Goal: Task Accomplishment & Management: Manage account settings

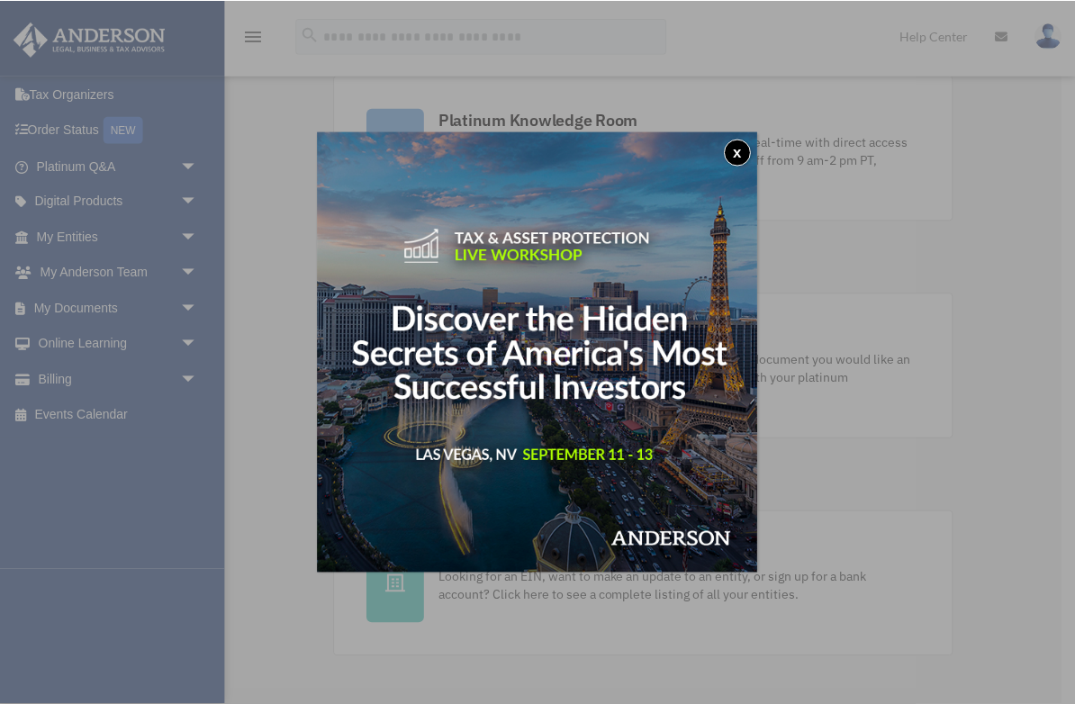
scroll to position [131, 0]
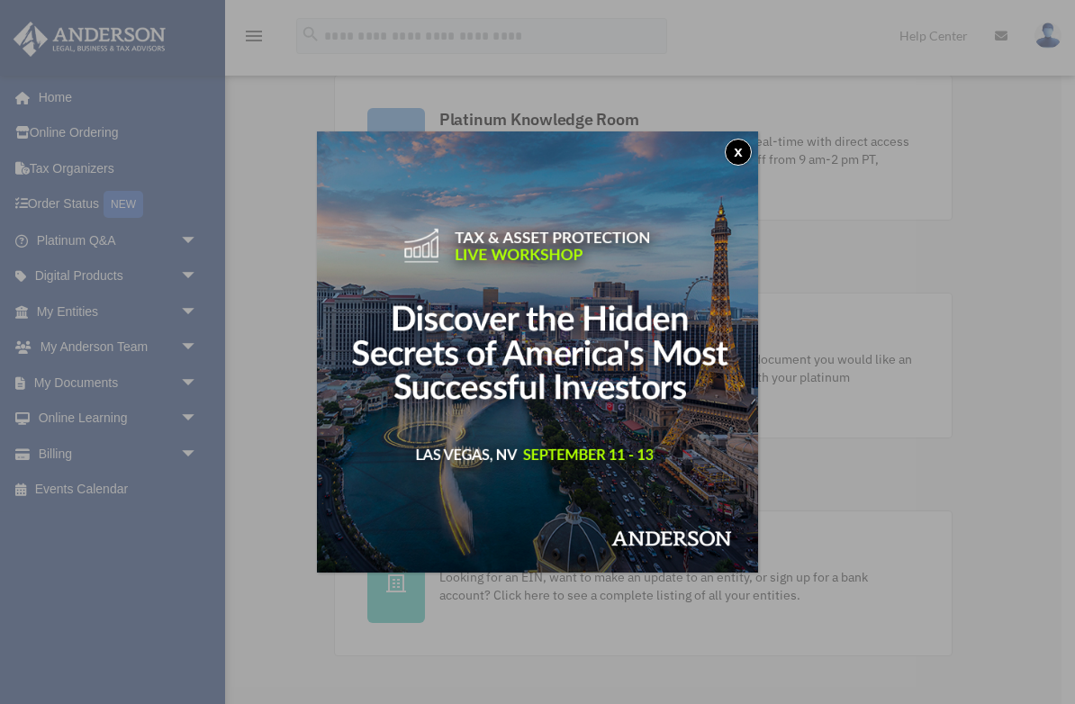
click at [629, 155] on button "x" at bounding box center [738, 152] width 27 height 27
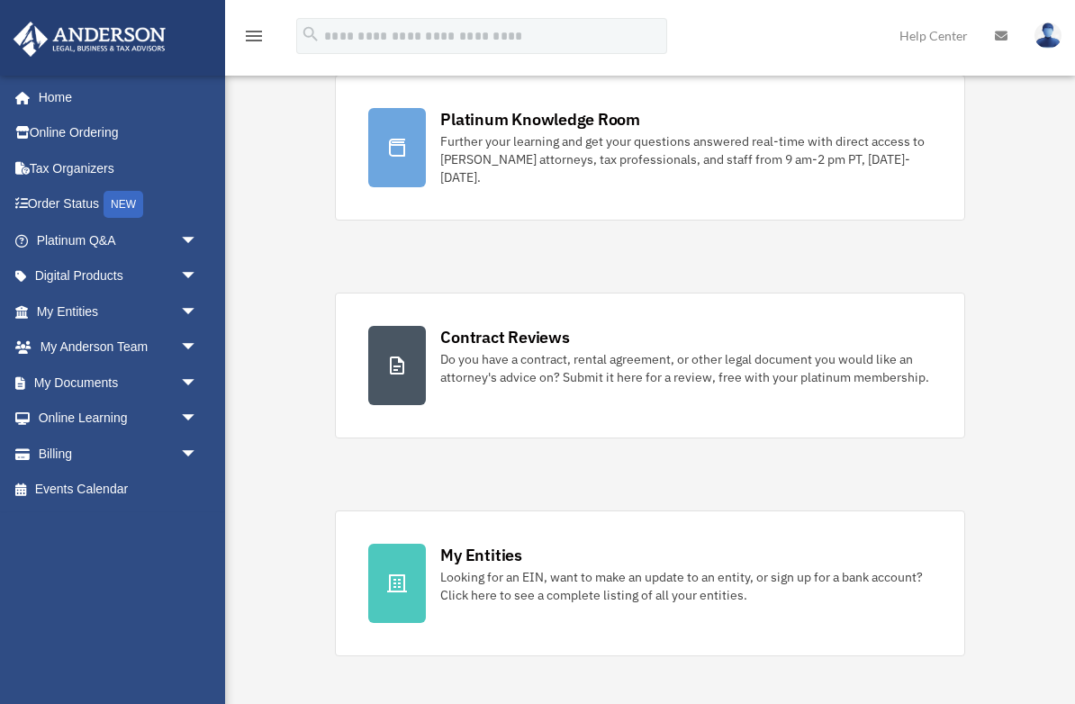
scroll to position [0, 0]
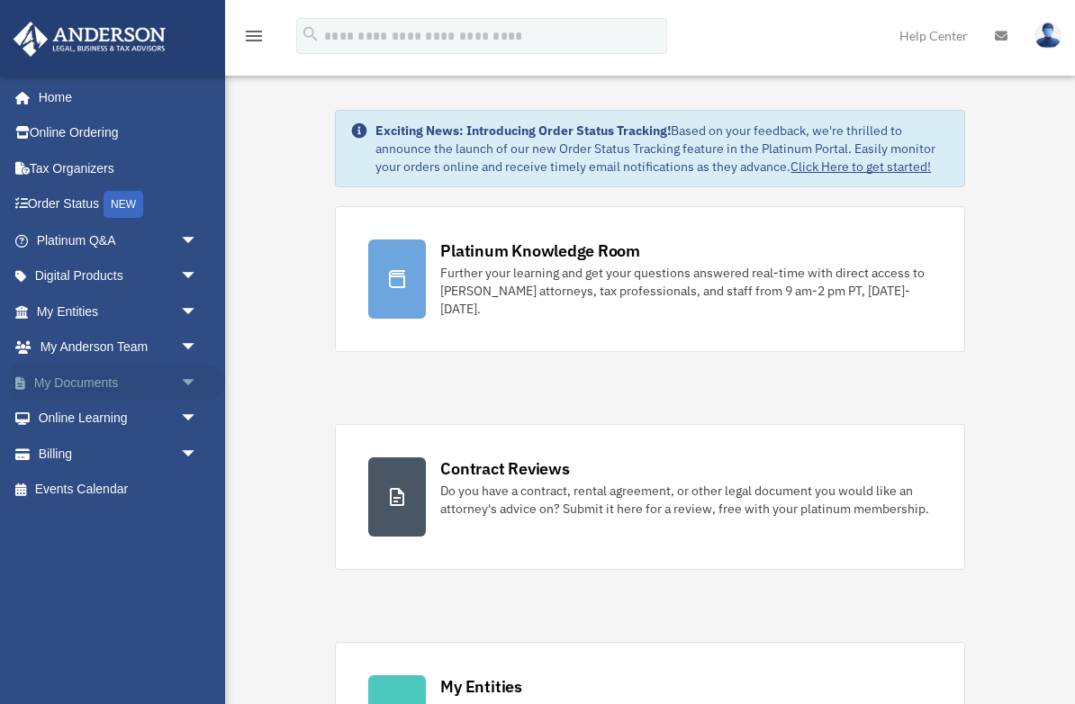
click at [89, 378] on link "My Documents arrow_drop_down" at bounding box center [119, 383] width 213 height 36
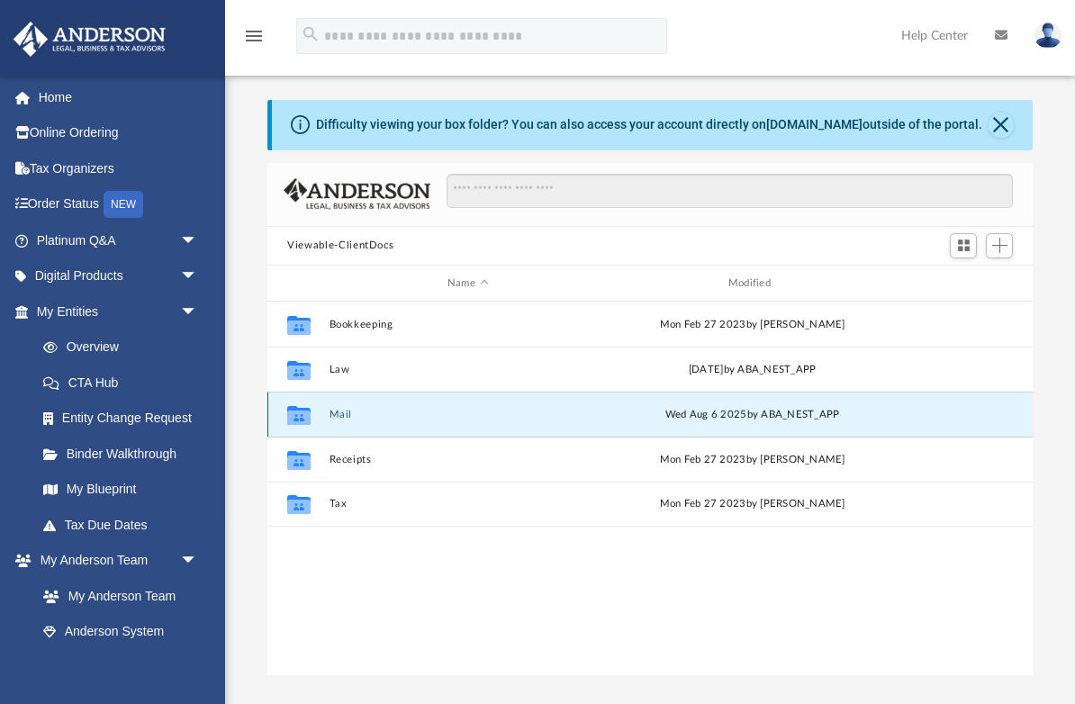
click at [334, 409] on button "Mail" at bounding box center [468, 415] width 277 height 12
click at [303, 416] on icon "grid" at bounding box center [298, 418] width 23 height 14
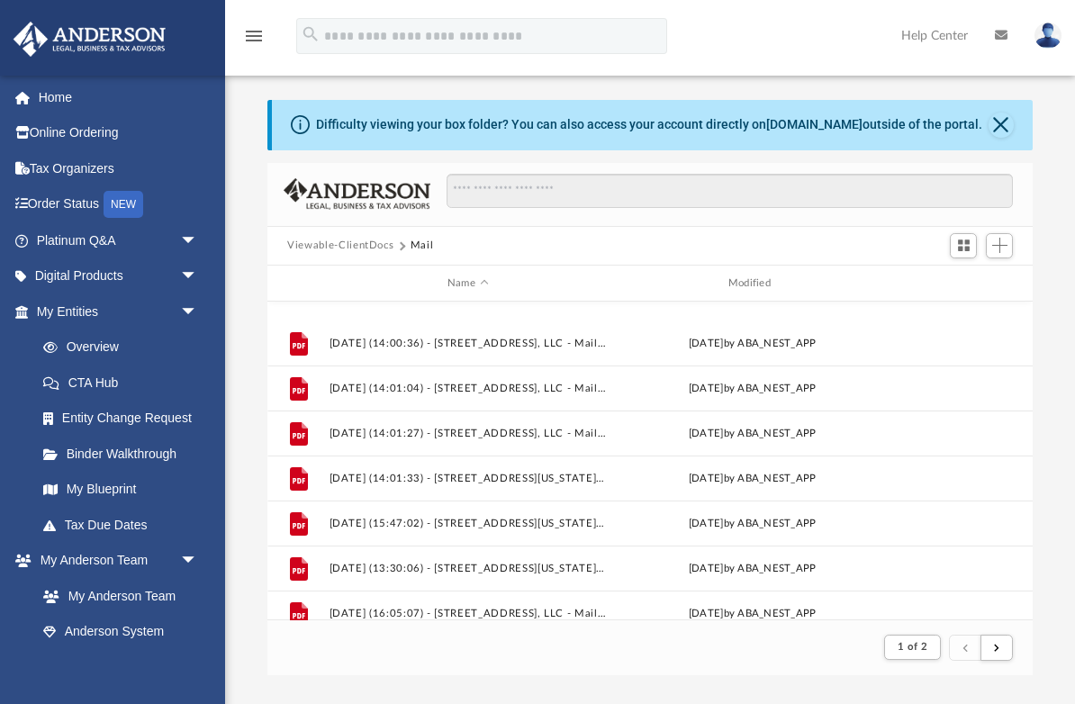
scroll to position [1933, 0]
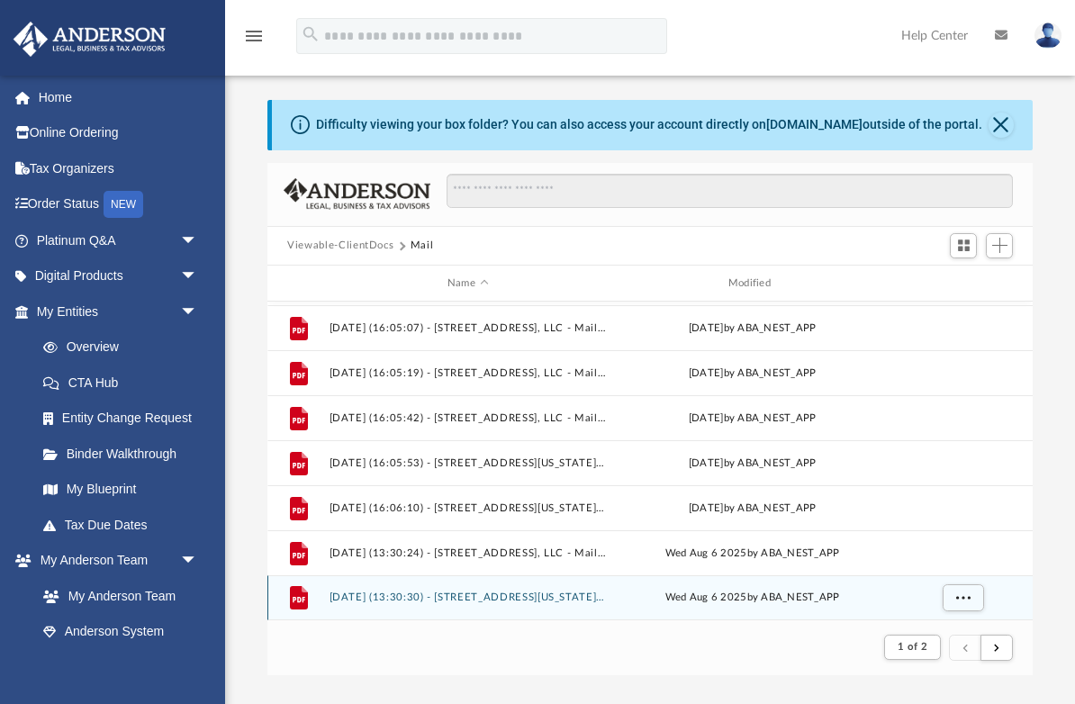
click at [494, 600] on button "[DATE] (13:30:30) - [STREET_ADDRESS][US_STATE], LLC - Mail from [STREET_ADDRESS…" at bounding box center [468, 599] width 277 height 12
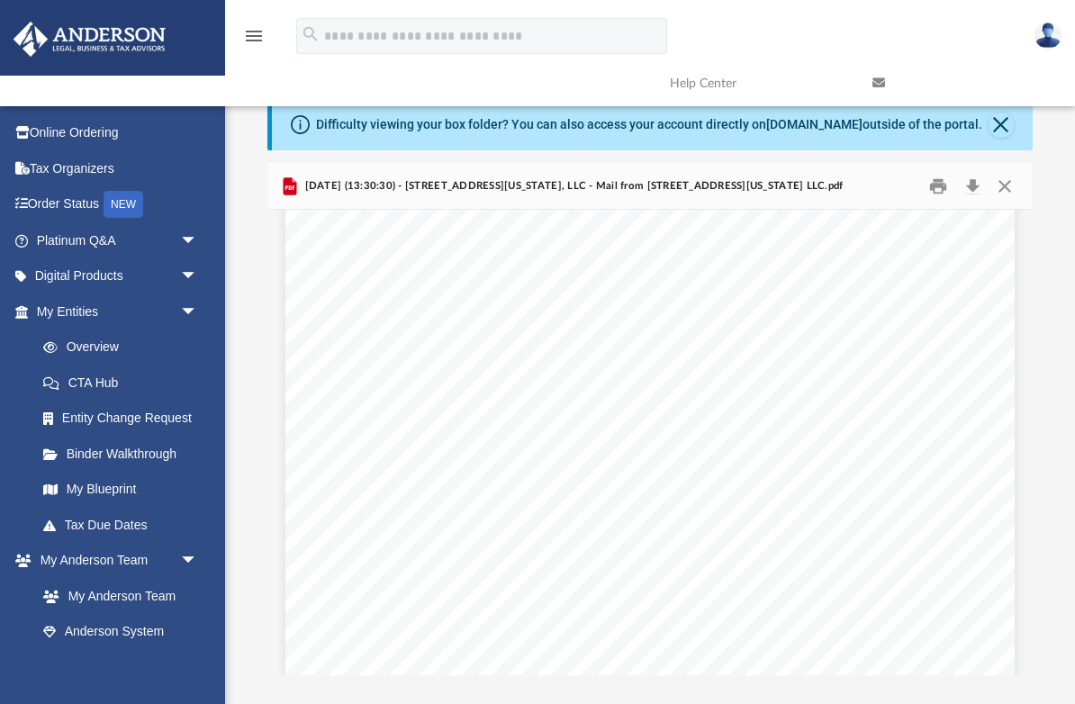
scroll to position [0, 0]
click at [934, 187] on button "Print" at bounding box center [938, 186] width 36 height 28
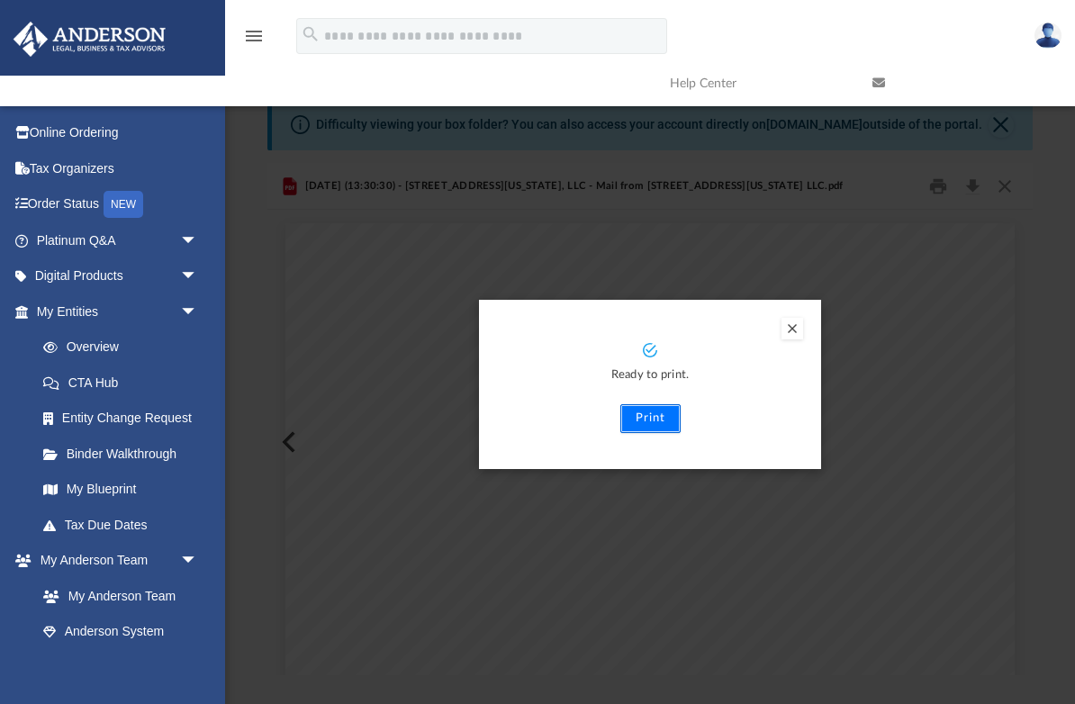
click at [649, 420] on button "Print" at bounding box center [650, 418] width 60 height 29
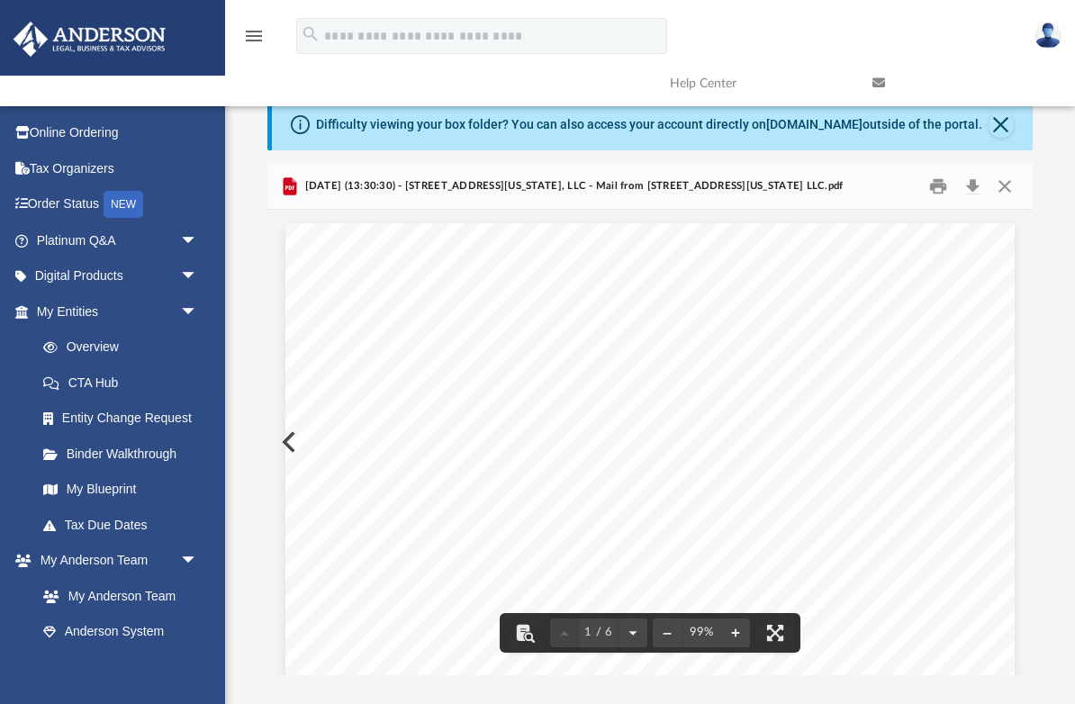
click at [281, 444] on button "Preview" at bounding box center [287, 442] width 40 height 50
click at [939, 189] on button "Print" at bounding box center [938, 186] width 36 height 28
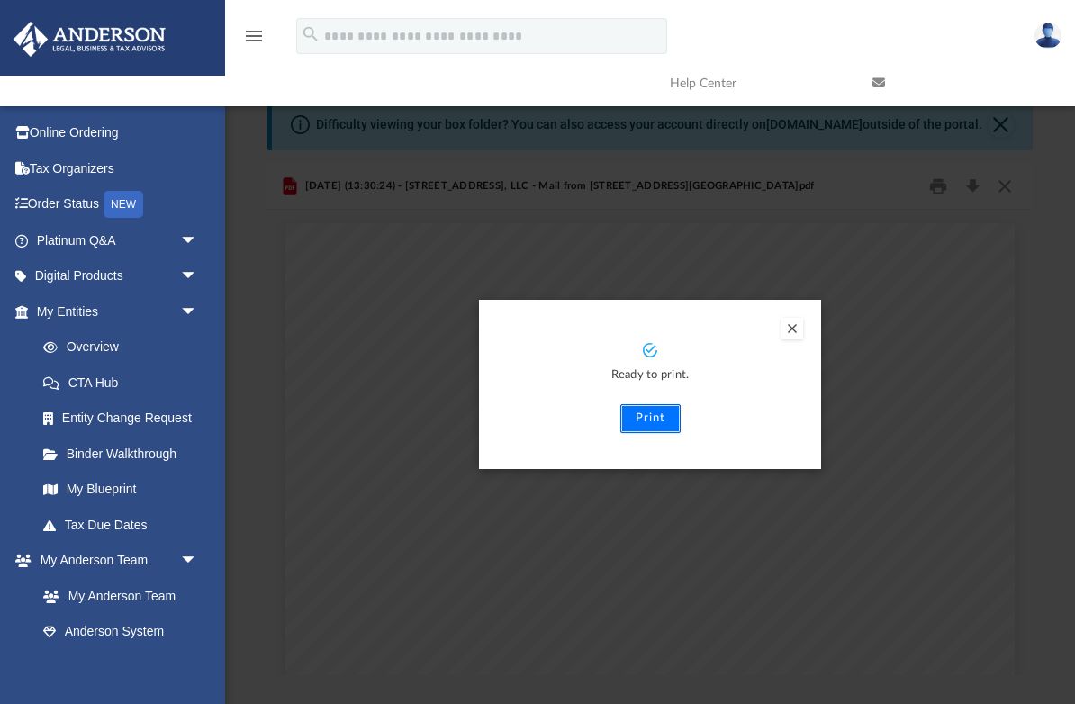
click at [651, 420] on button "Print" at bounding box center [650, 418] width 60 height 29
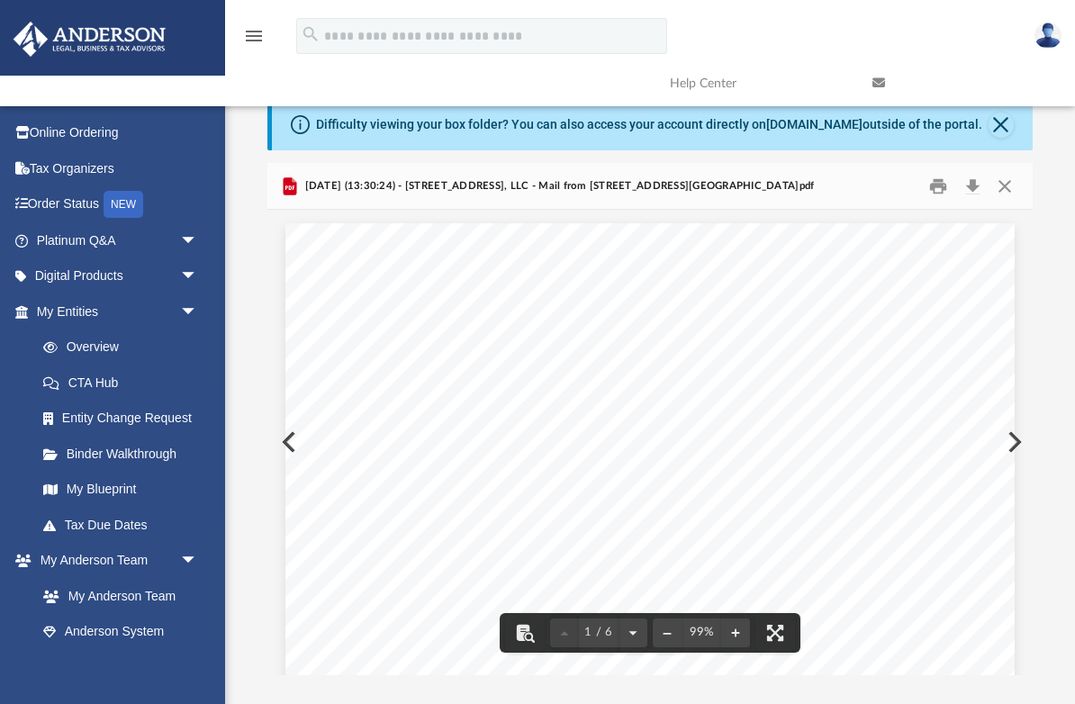
click at [285, 447] on button "Preview" at bounding box center [287, 442] width 40 height 50
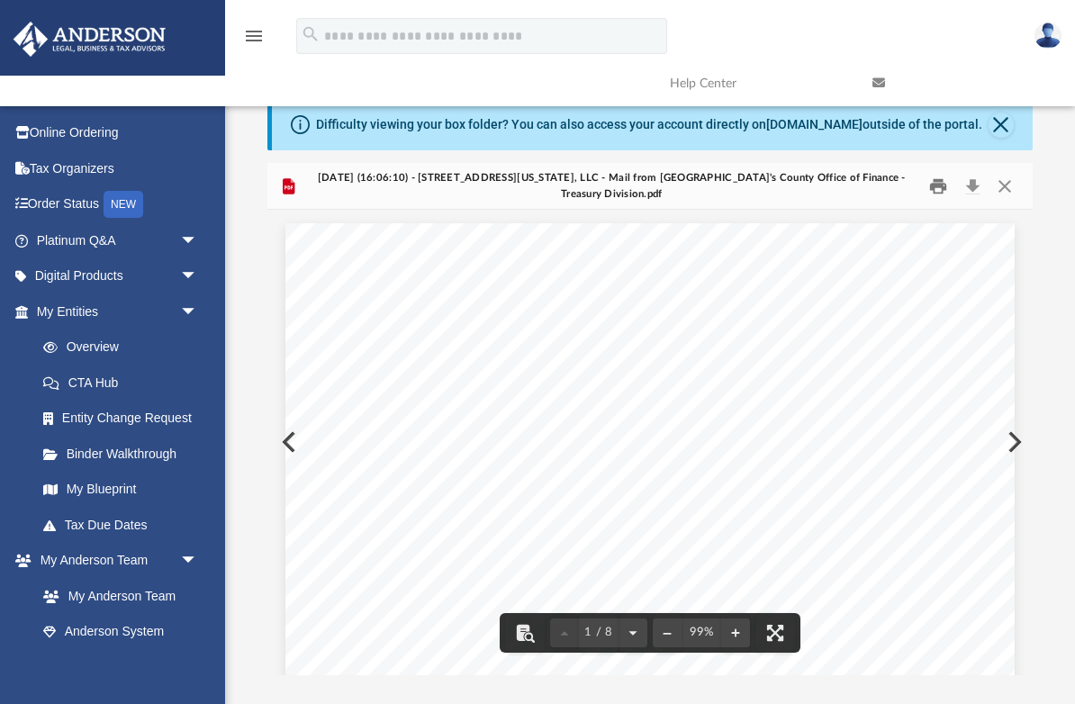
click at [936, 188] on button "Print" at bounding box center [938, 186] width 36 height 28
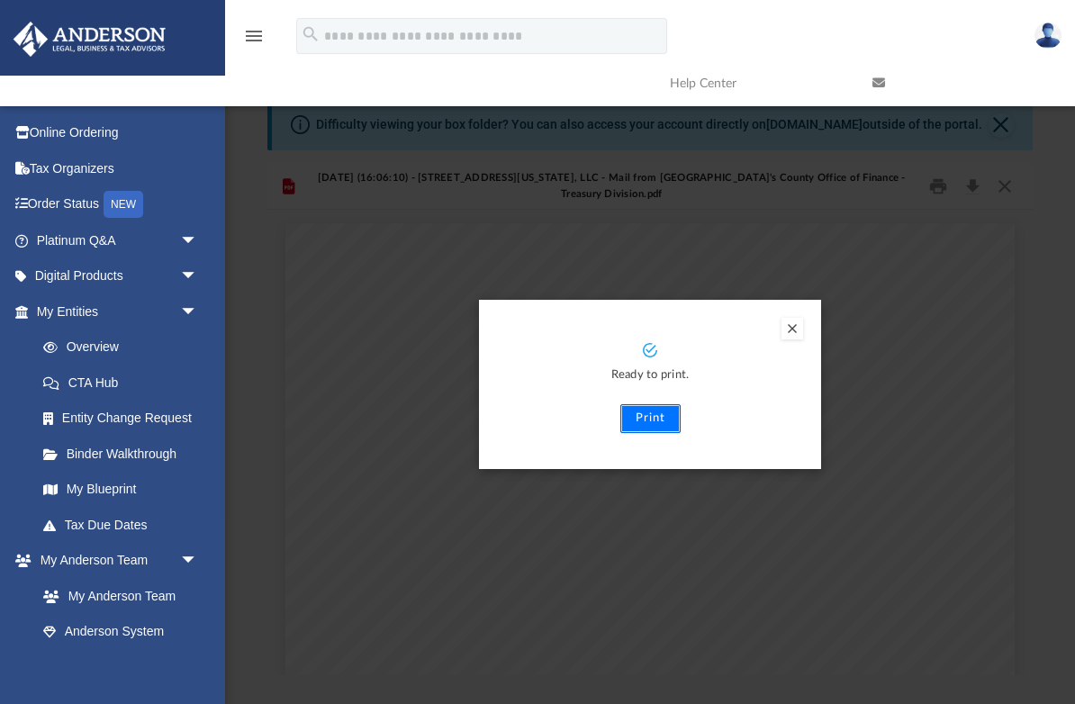
click at [650, 418] on button "Print" at bounding box center [650, 418] width 60 height 29
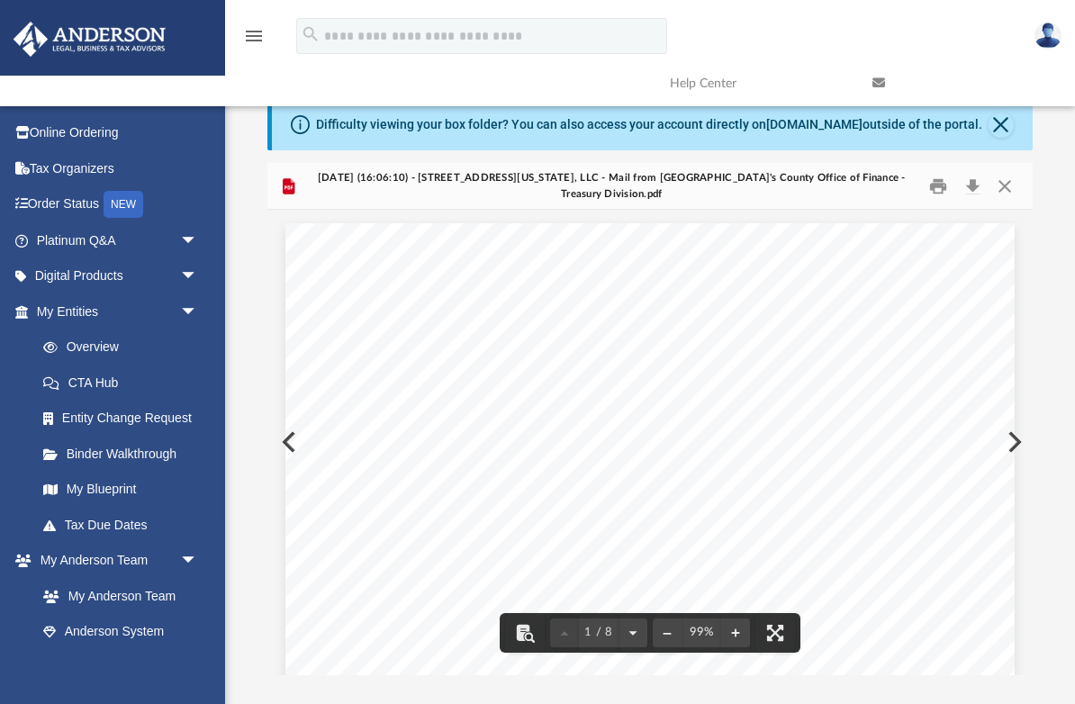
click at [282, 445] on button "Preview" at bounding box center [287, 442] width 40 height 50
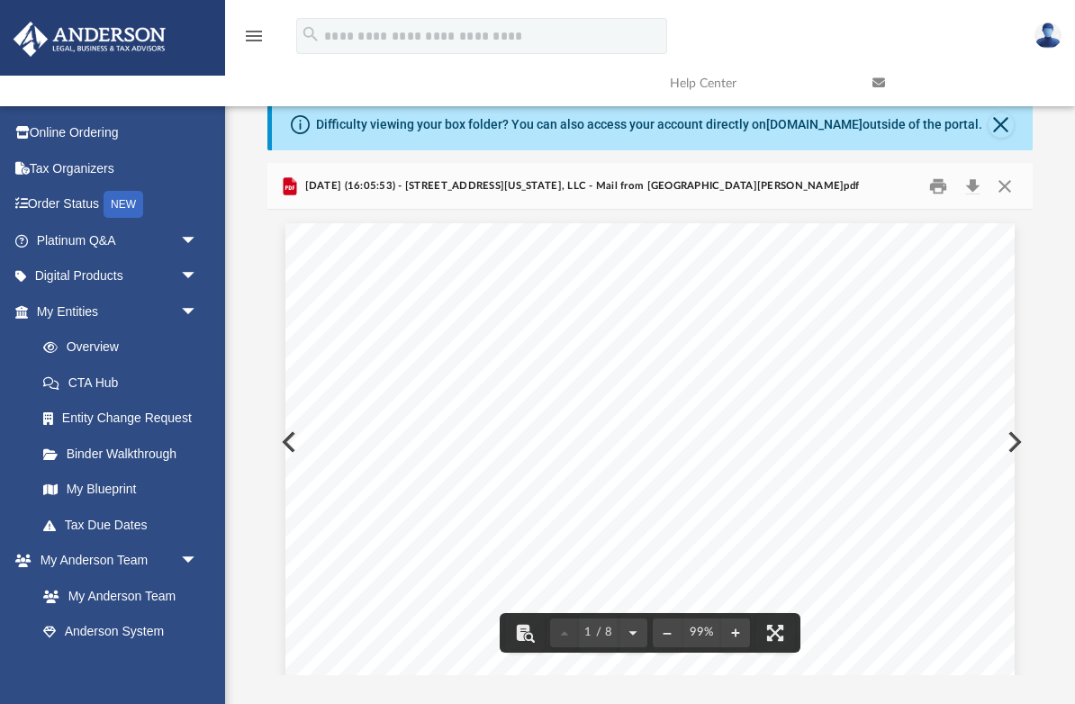
click at [1020, 446] on button "Preview" at bounding box center [1013, 442] width 40 height 50
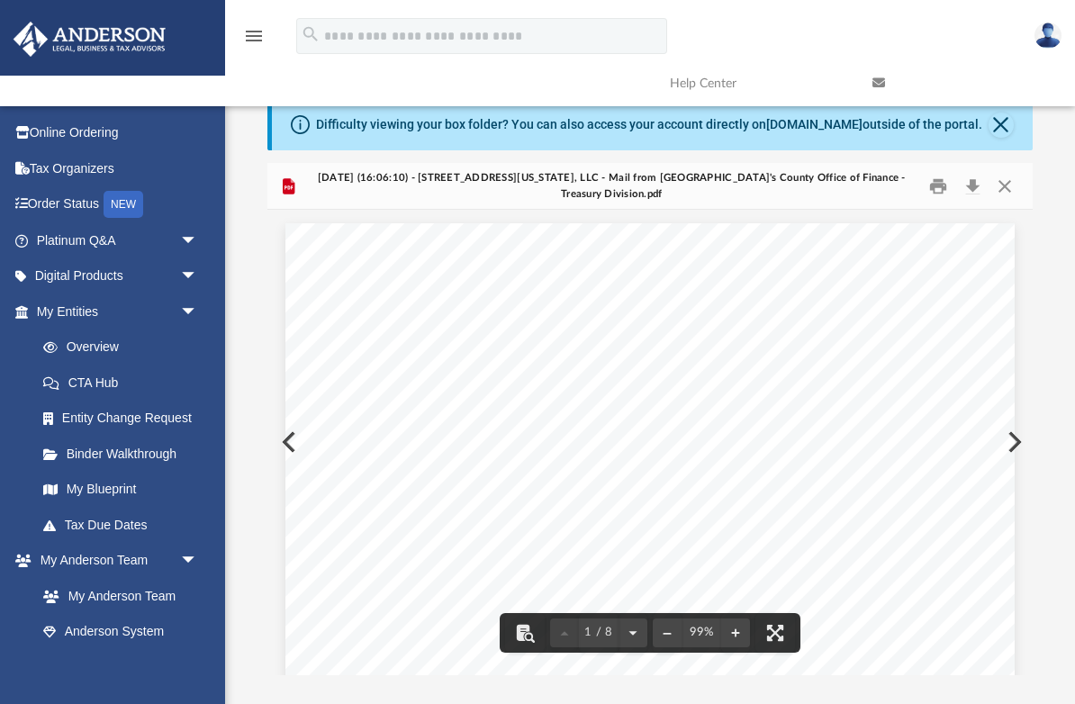
click at [285, 445] on button "Preview" at bounding box center [287, 442] width 40 height 50
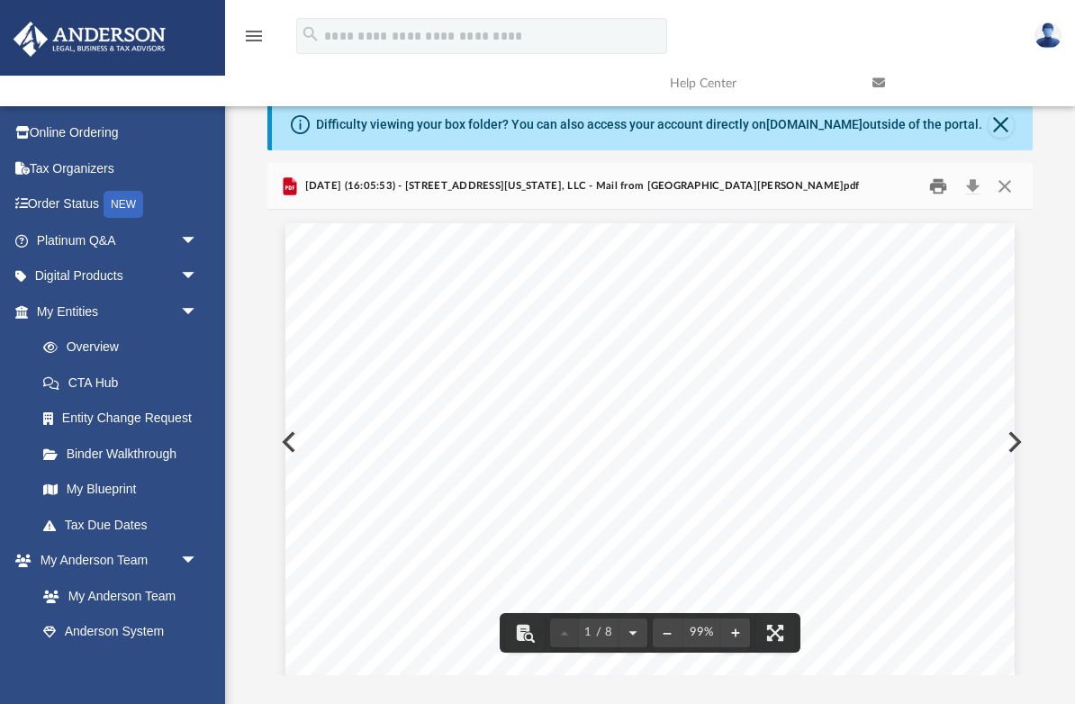
click at [941, 186] on button "Print" at bounding box center [938, 186] width 36 height 28
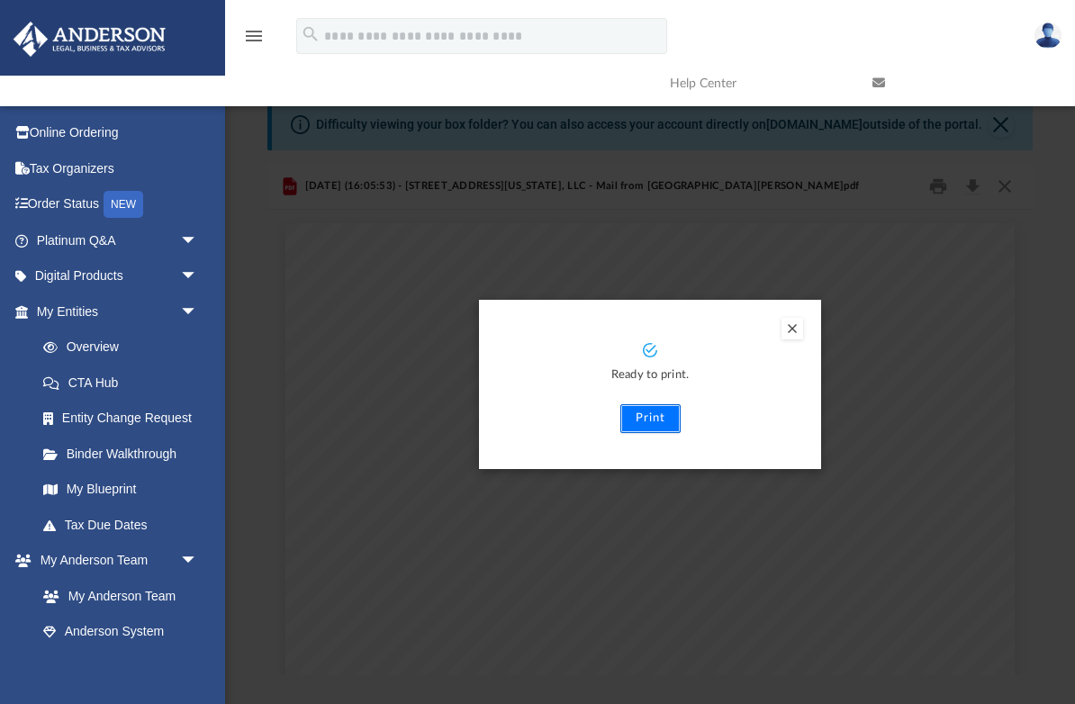
click at [650, 423] on button "Print" at bounding box center [650, 418] width 60 height 29
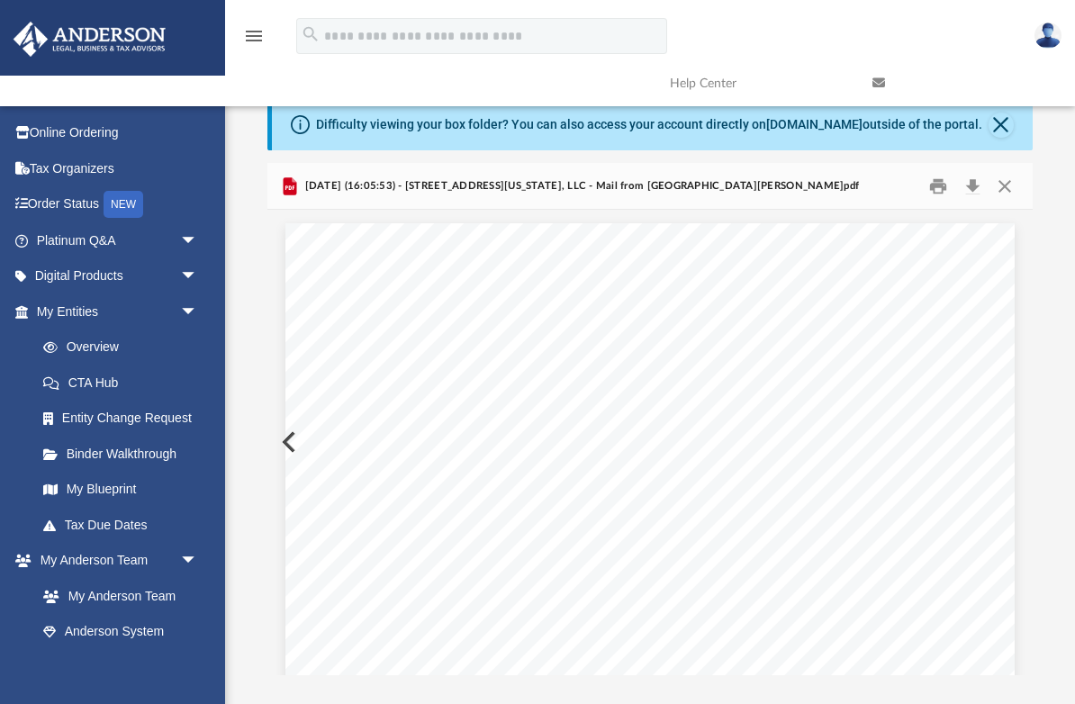
click at [281, 442] on button "Preview" at bounding box center [287, 442] width 40 height 50
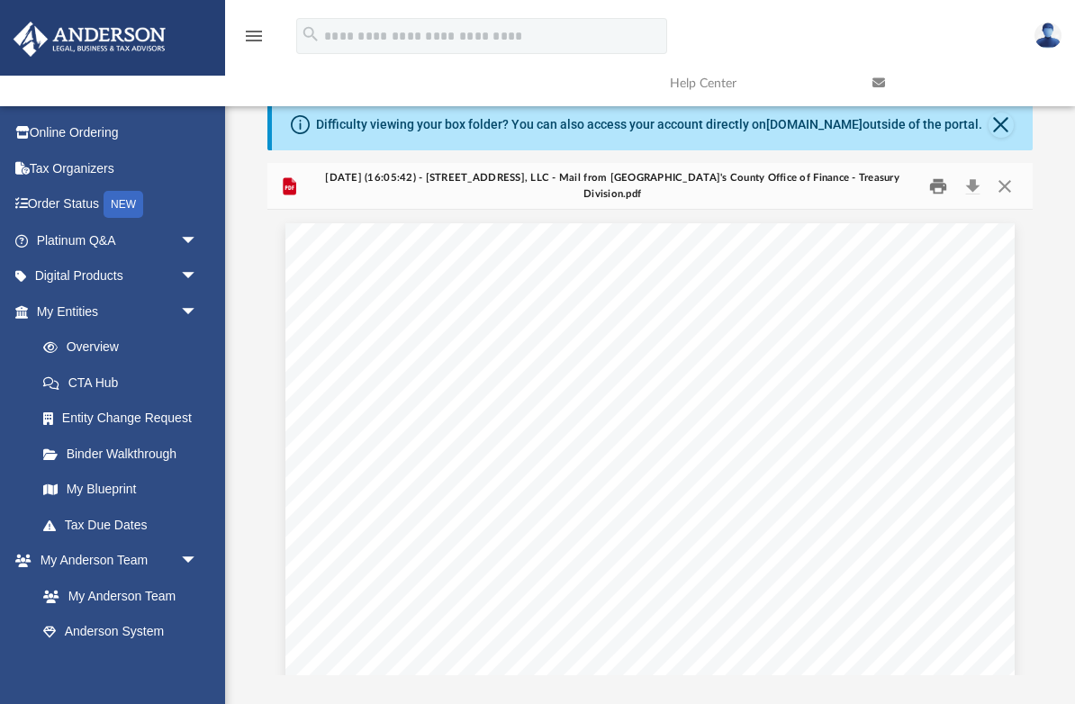
click at [939, 195] on button "Print" at bounding box center [938, 186] width 36 height 28
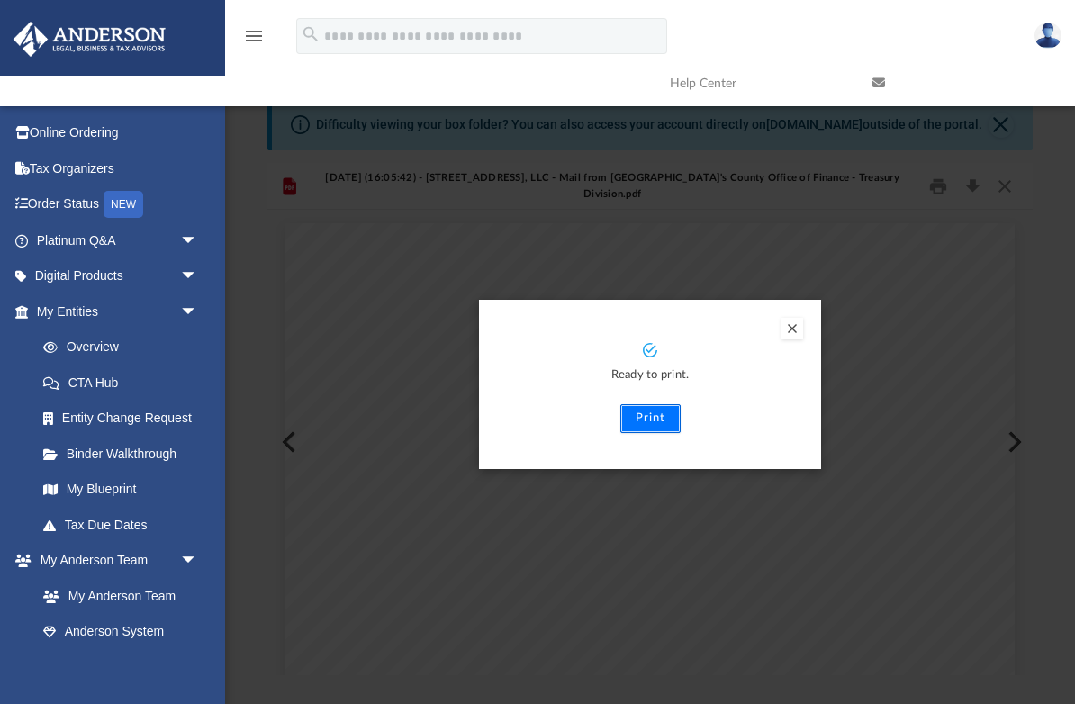
click at [650, 418] on button "Print" at bounding box center [650, 418] width 60 height 29
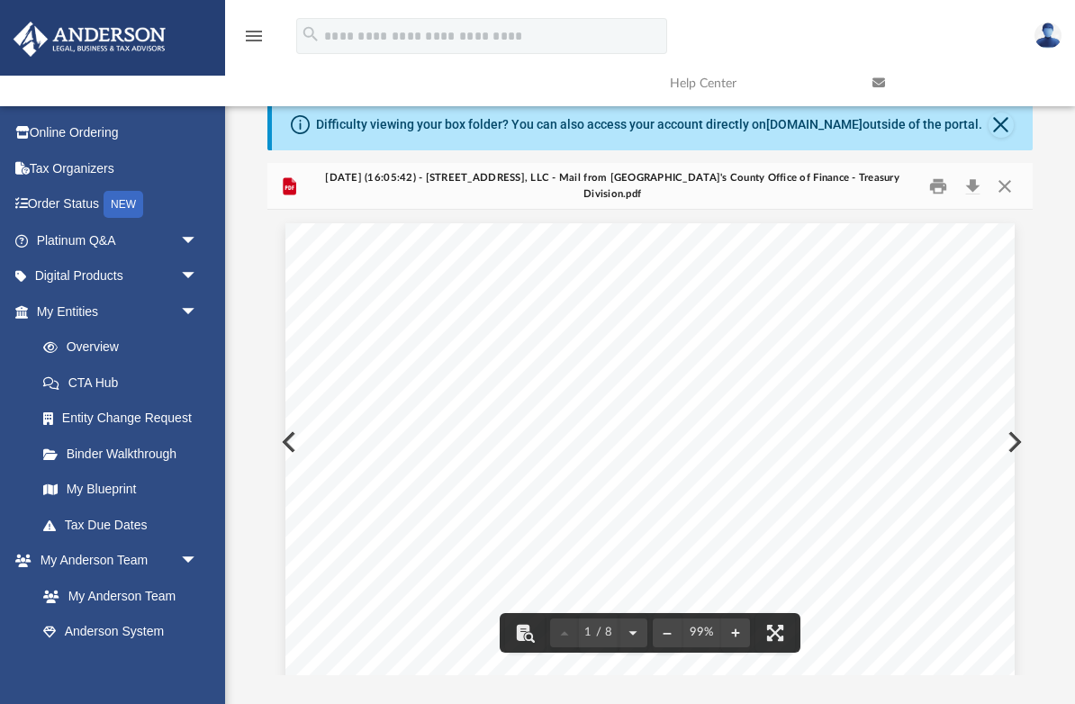
click at [284, 441] on button "Preview" at bounding box center [287, 442] width 40 height 50
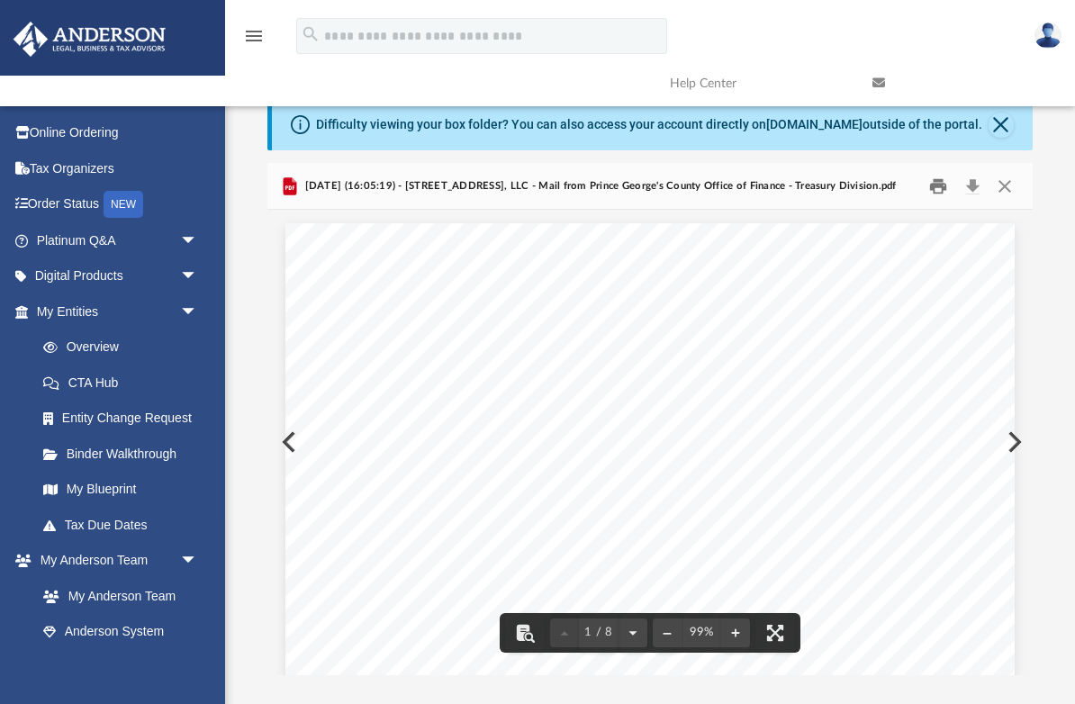
click at [940, 186] on button "Print" at bounding box center [938, 186] width 36 height 28
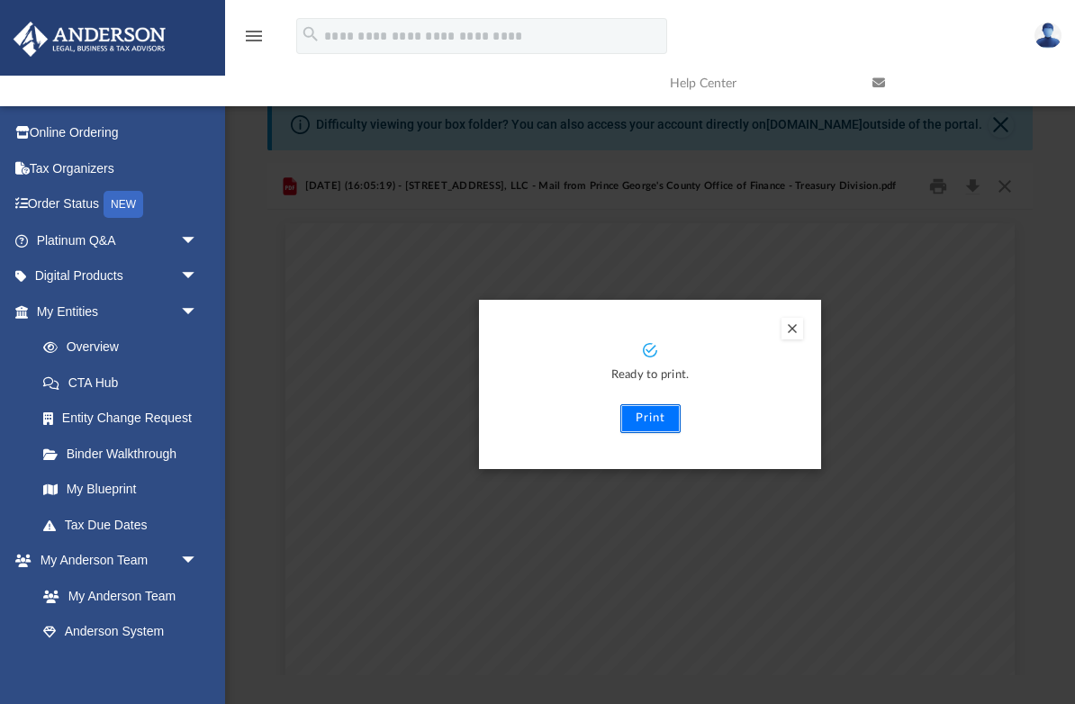
click at [651, 416] on button "Print" at bounding box center [650, 418] width 60 height 29
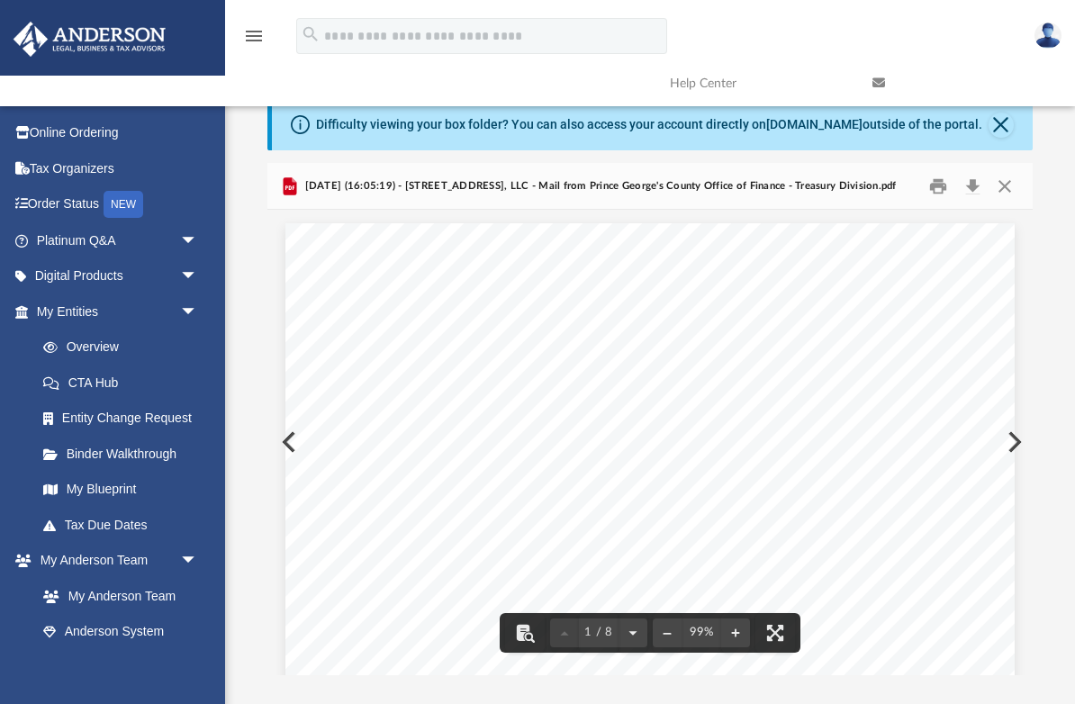
click at [284, 446] on button "Preview" at bounding box center [287, 442] width 40 height 50
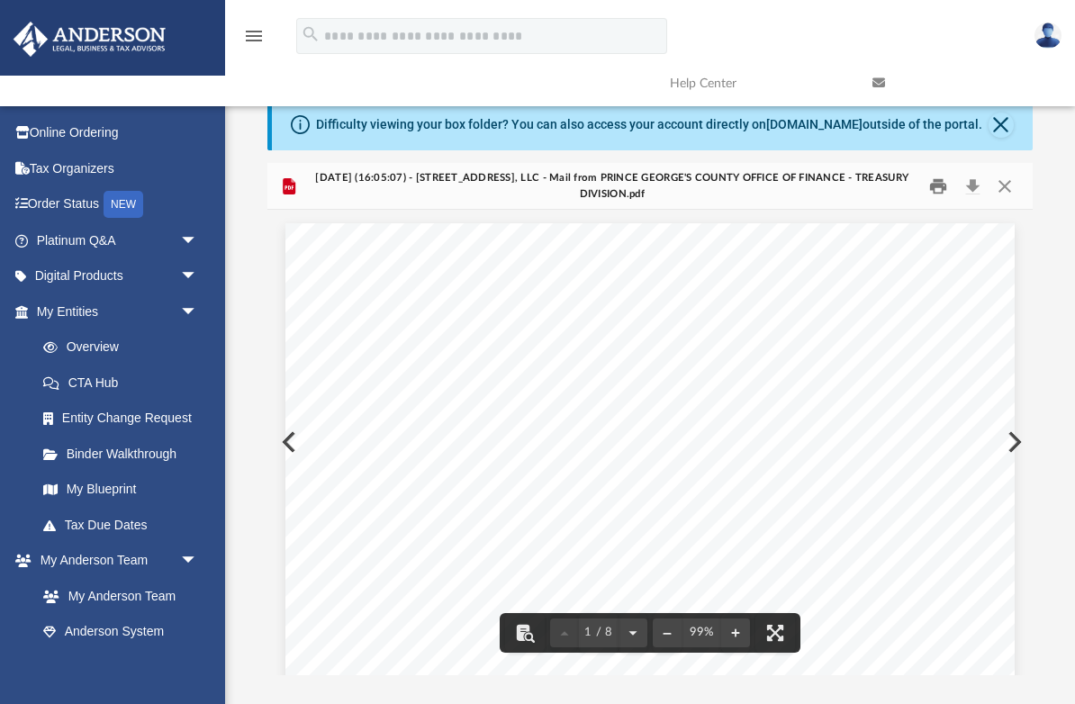
click at [937, 188] on button "Print" at bounding box center [938, 186] width 36 height 28
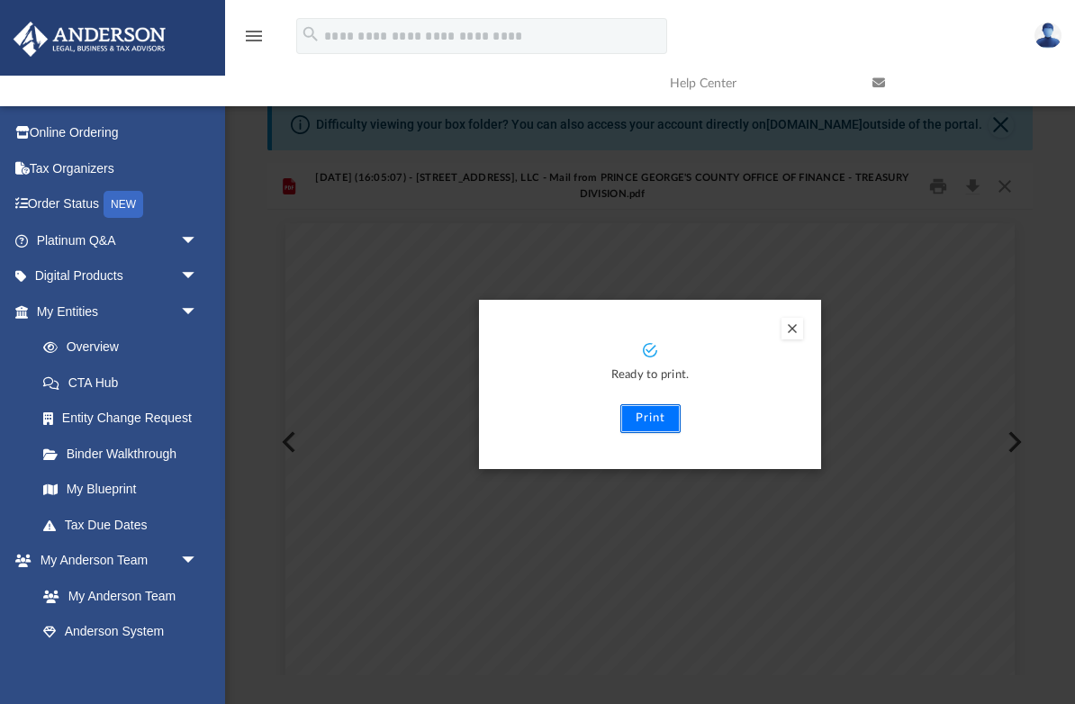
click at [653, 422] on button "Print" at bounding box center [650, 418] width 60 height 29
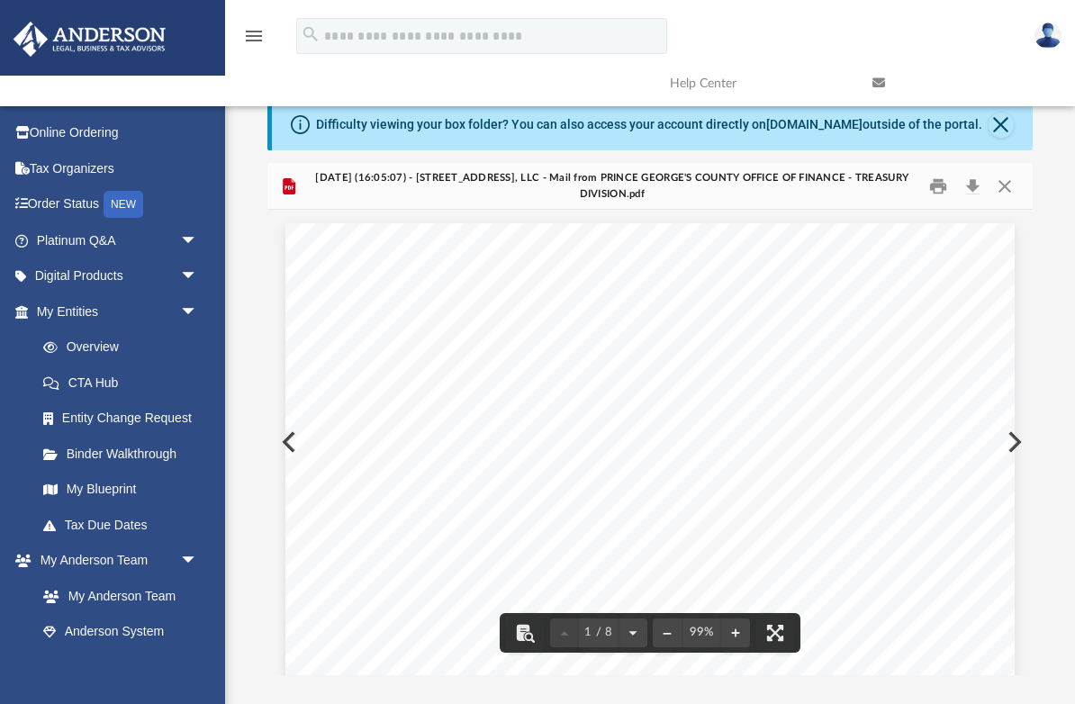
click at [282, 444] on button "Preview" at bounding box center [287, 442] width 40 height 50
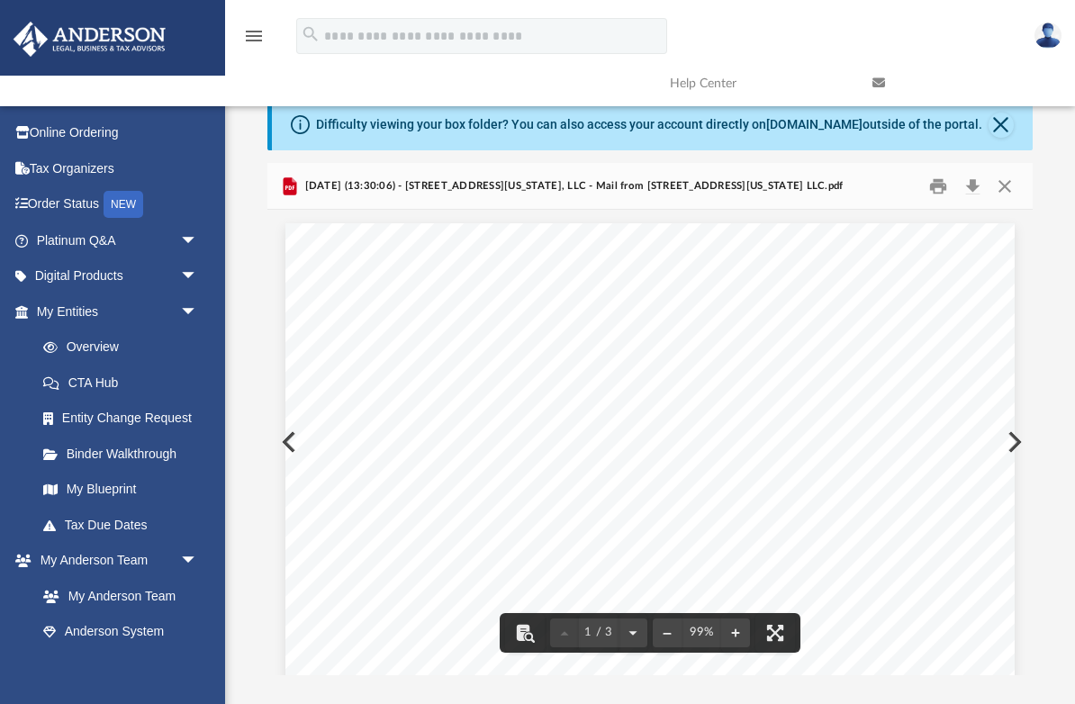
click at [283, 443] on button "Preview" at bounding box center [287, 442] width 40 height 50
click at [1000, 187] on button "Close" at bounding box center [1004, 186] width 32 height 28
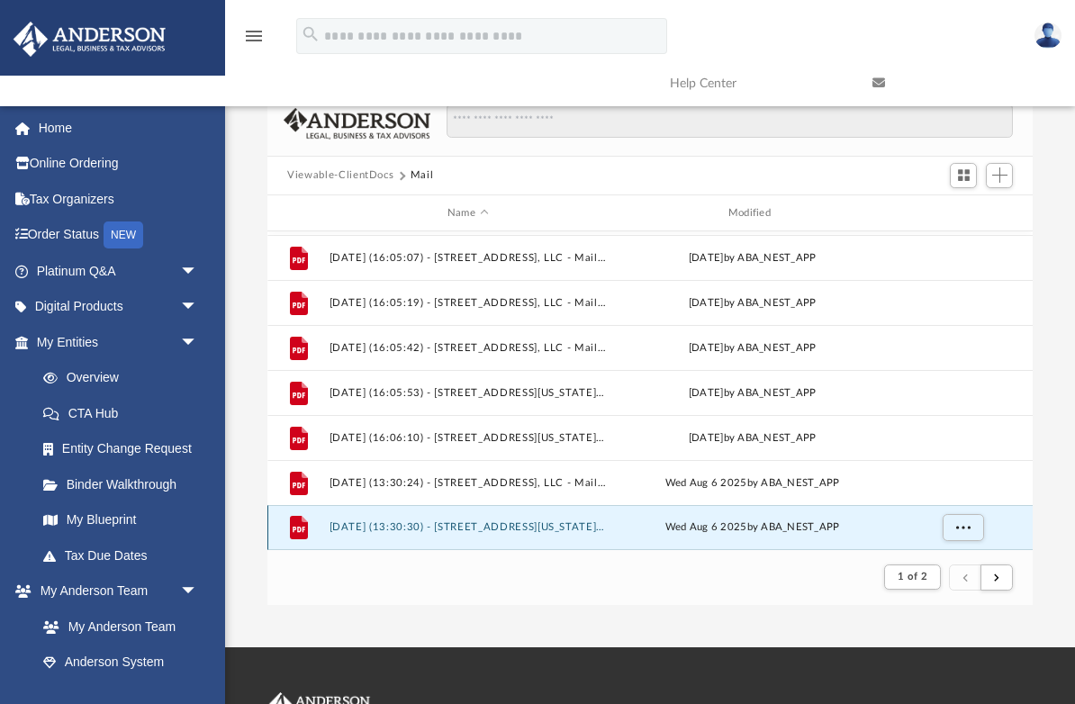
scroll to position [69, 0]
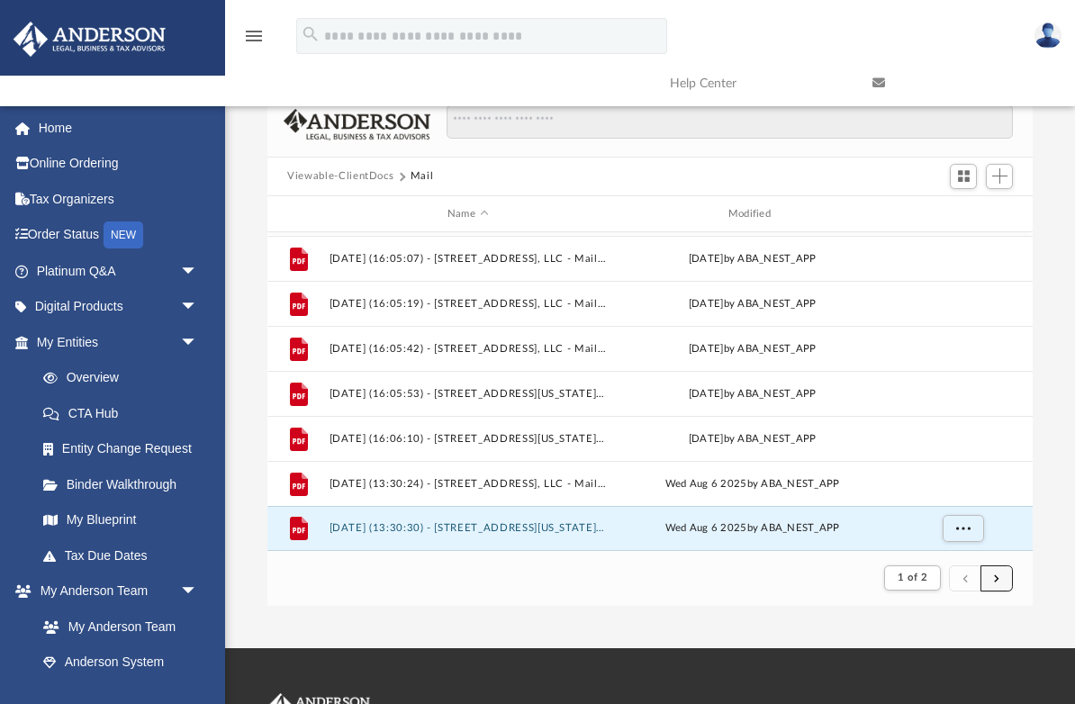
click at [1000, 578] on button "submit" at bounding box center [997, 579] width 32 height 26
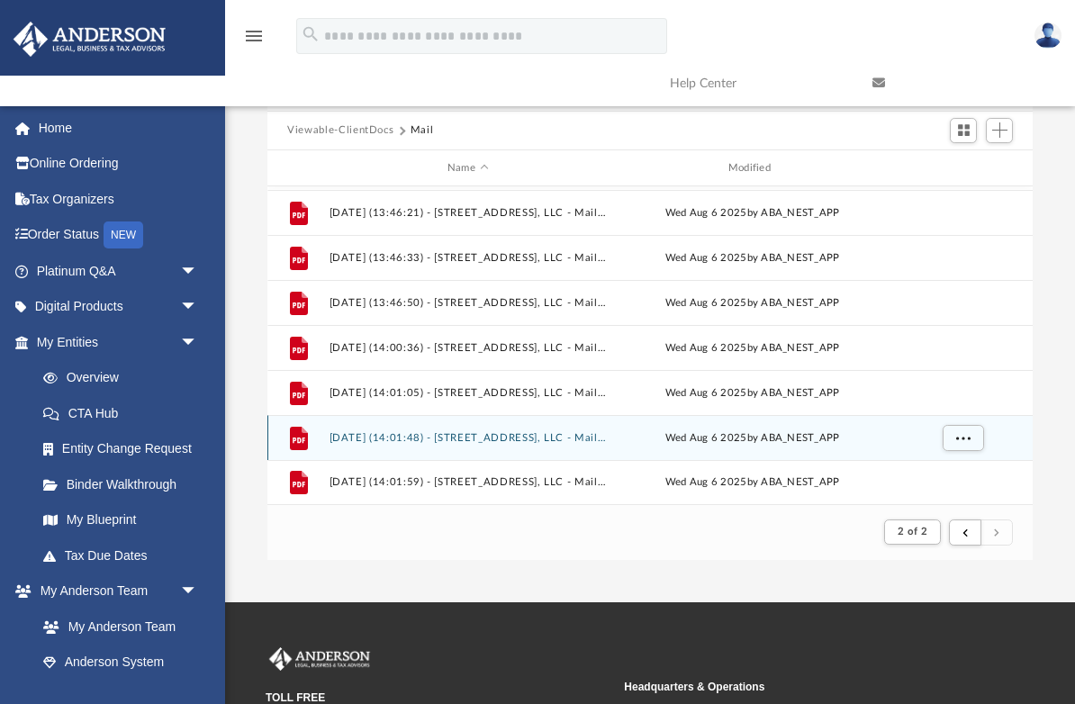
scroll to position [130, 0]
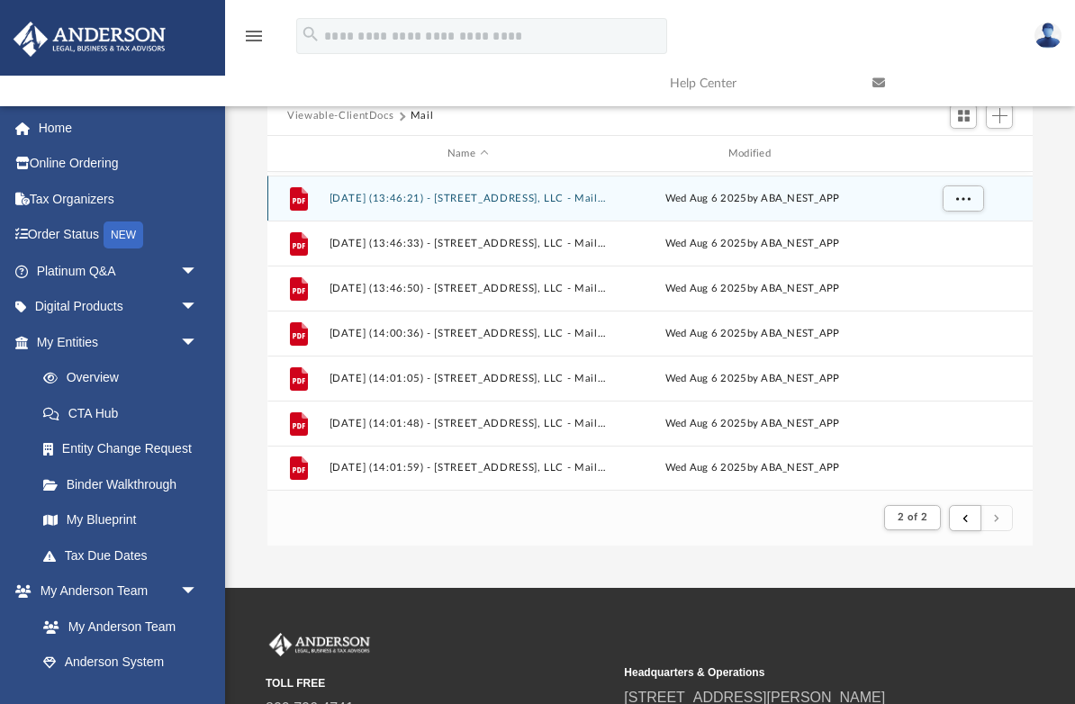
click at [298, 204] on icon "grid" at bounding box center [299, 198] width 18 height 23
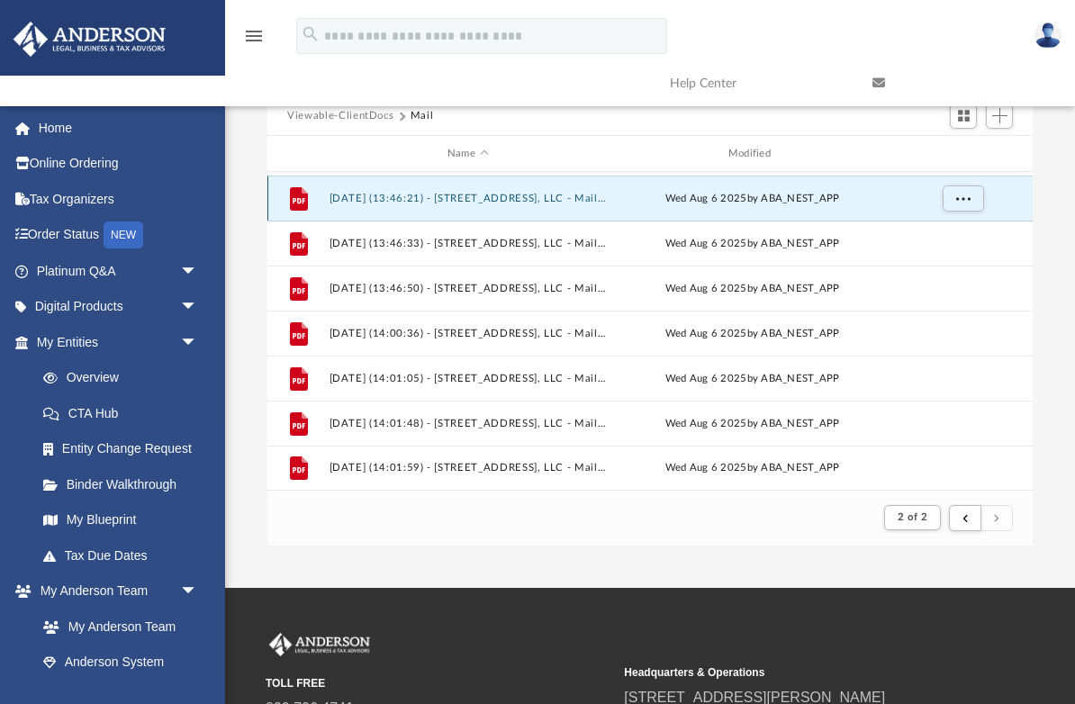
click at [298, 205] on icon "grid" at bounding box center [299, 198] width 18 height 23
click at [294, 204] on icon "grid" at bounding box center [299, 198] width 18 height 23
click at [299, 204] on icon "grid" at bounding box center [299, 198] width 18 height 23
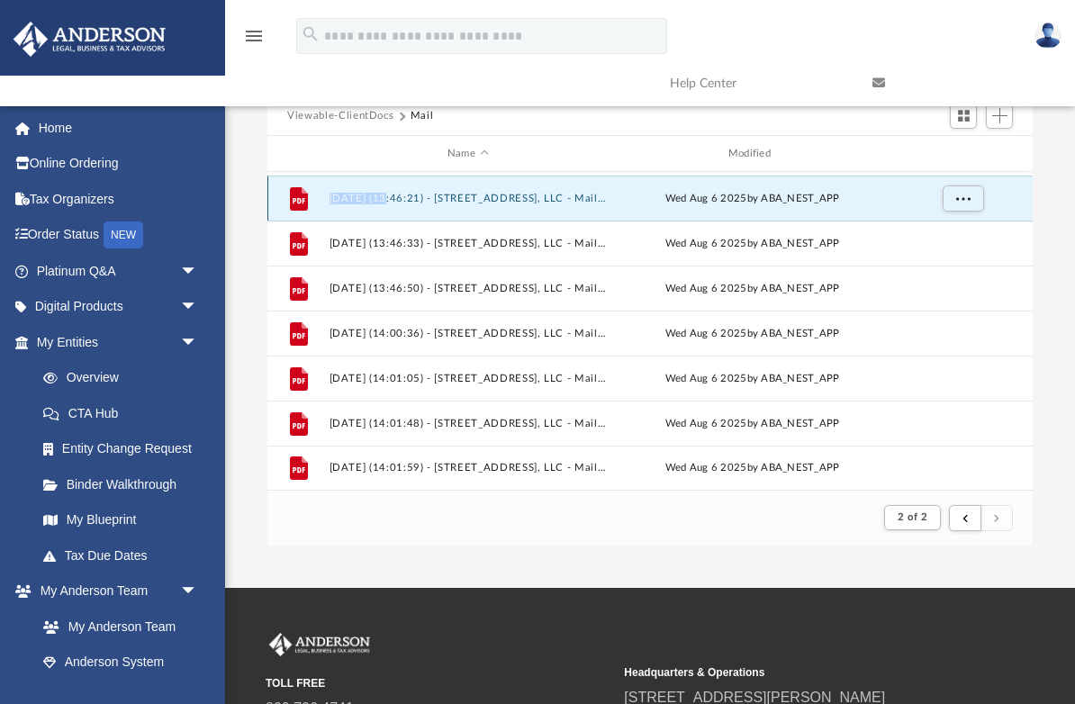
click at [369, 196] on button "[DATE] (13:46:21) - [STREET_ADDRESS], LLC - Mail from [GEOGRAPHIC_DATA] Office …" at bounding box center [468, 199] width 277 height 12
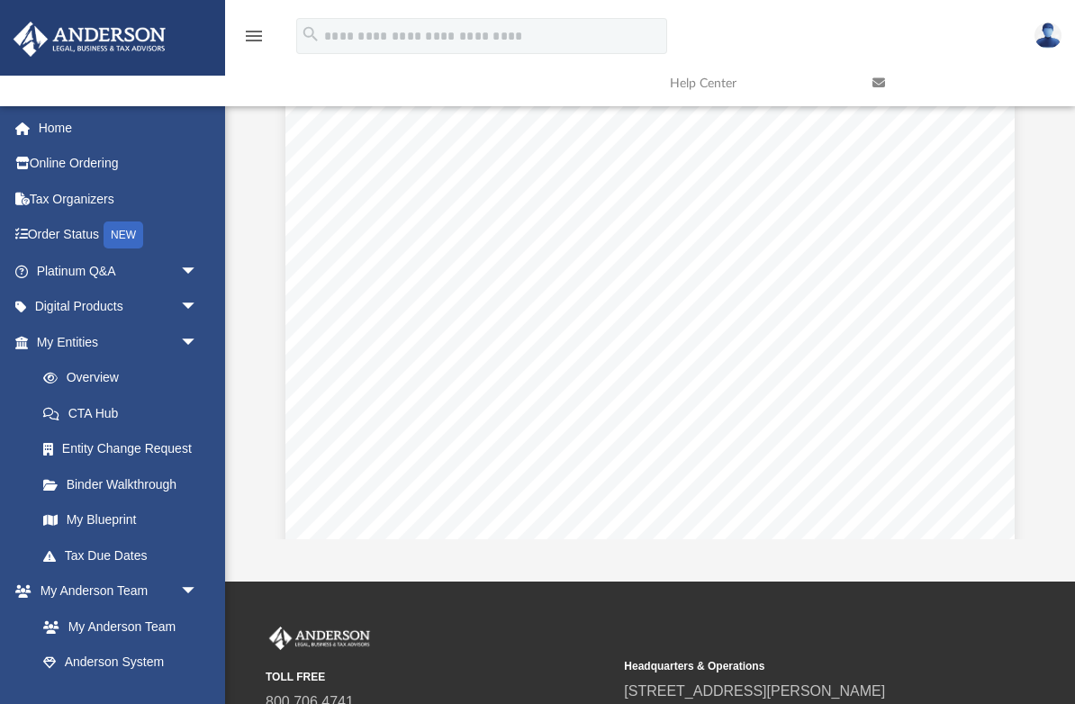
scroll to position [0, 0]
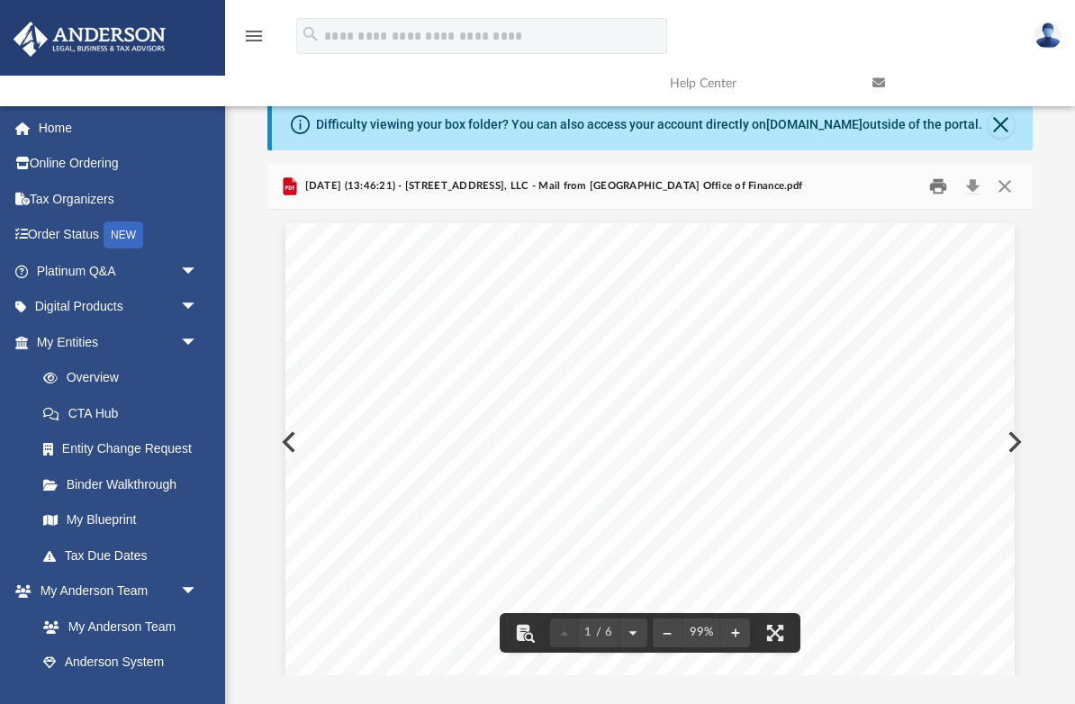
click at [937, 193] on button "Print" at bounding box center [938, 186] width 36 height 28
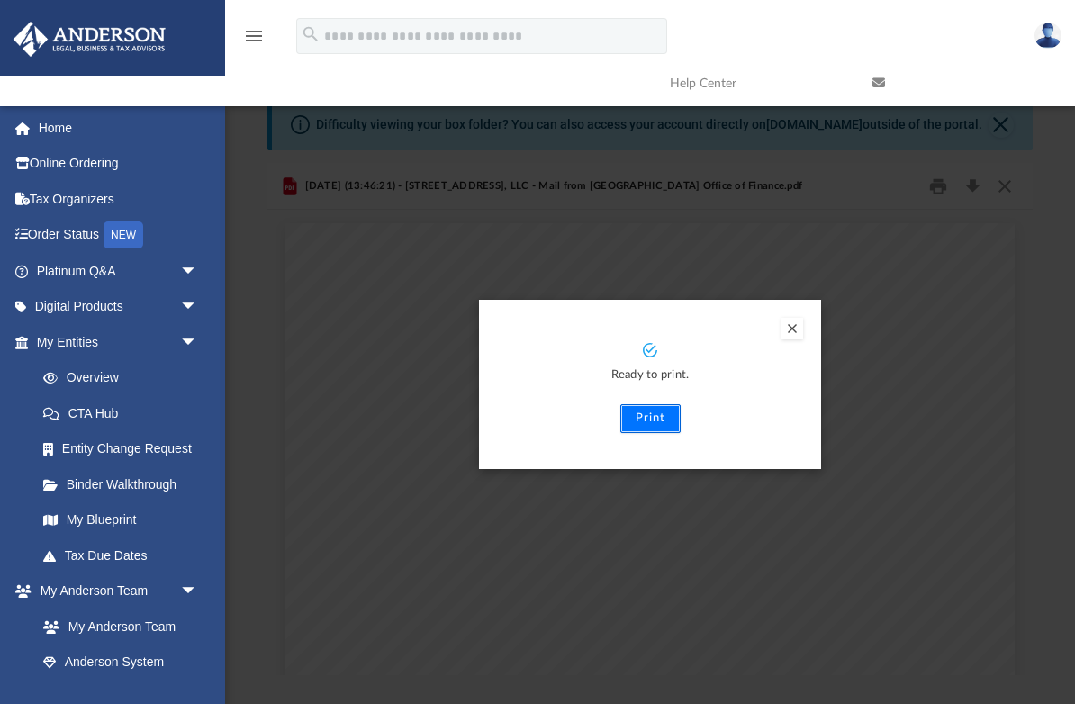
click at [653, 421] on button "Print" at bounding box center [650, 418] width 60 height 29
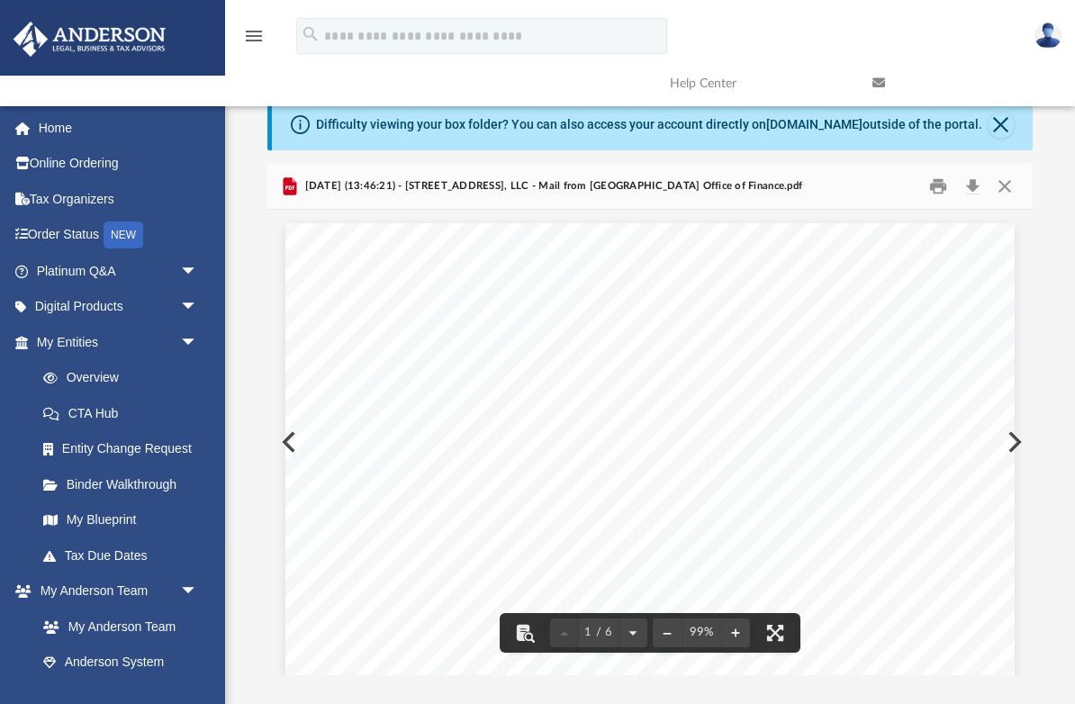
click at [1019, 442] on button "Preview" at bounding box center [1013, 442] width 40 height 50
click at [937, 188] on button "Print" at bounding box center [938, 186] width 36 height 28
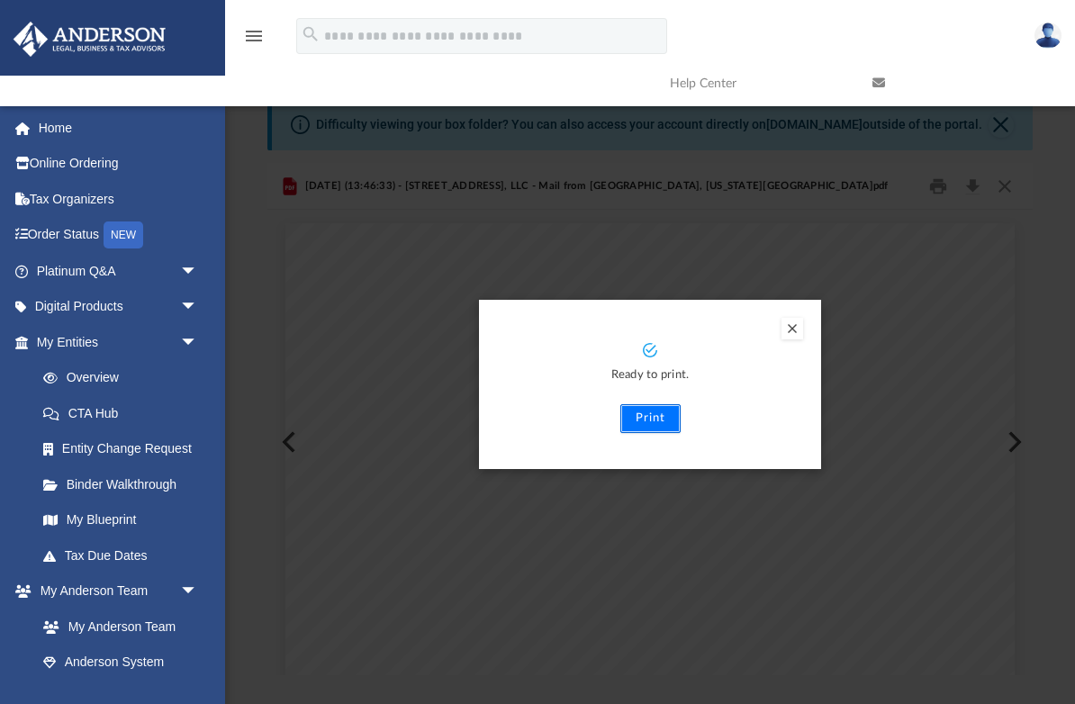
click at [647, 421] on button "Print" at bounding box center [650, 418] width 60 height 29
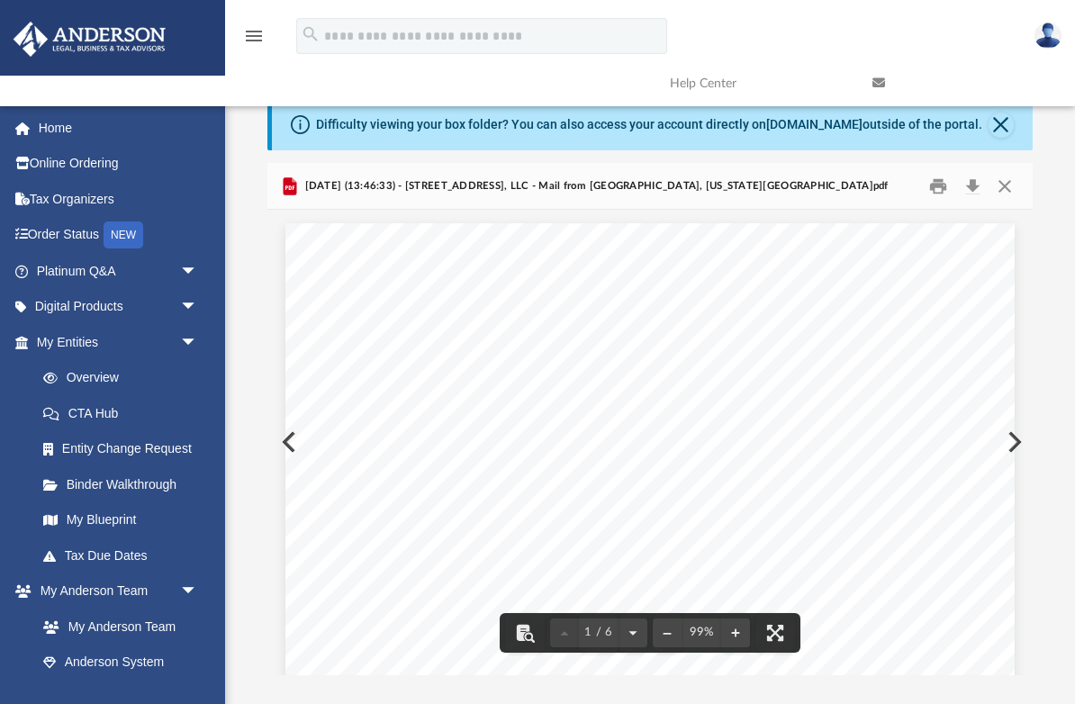
click at [1017, 443] on button "Preview" at bounding box center [1013, 442] width 40 height 50
click at [932, 186] on button "Print" at bounding box center [938, 186] width 36 height 28
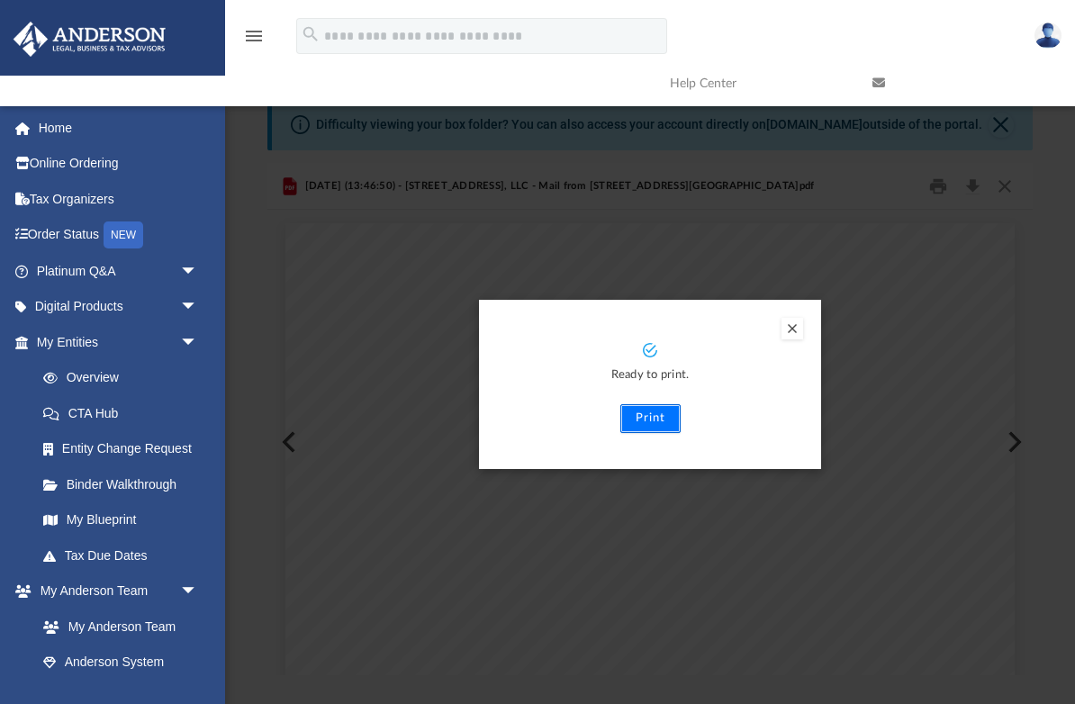
click at [649, 419] on button "Print" at bounding box center [650, 418] width 60 height 29
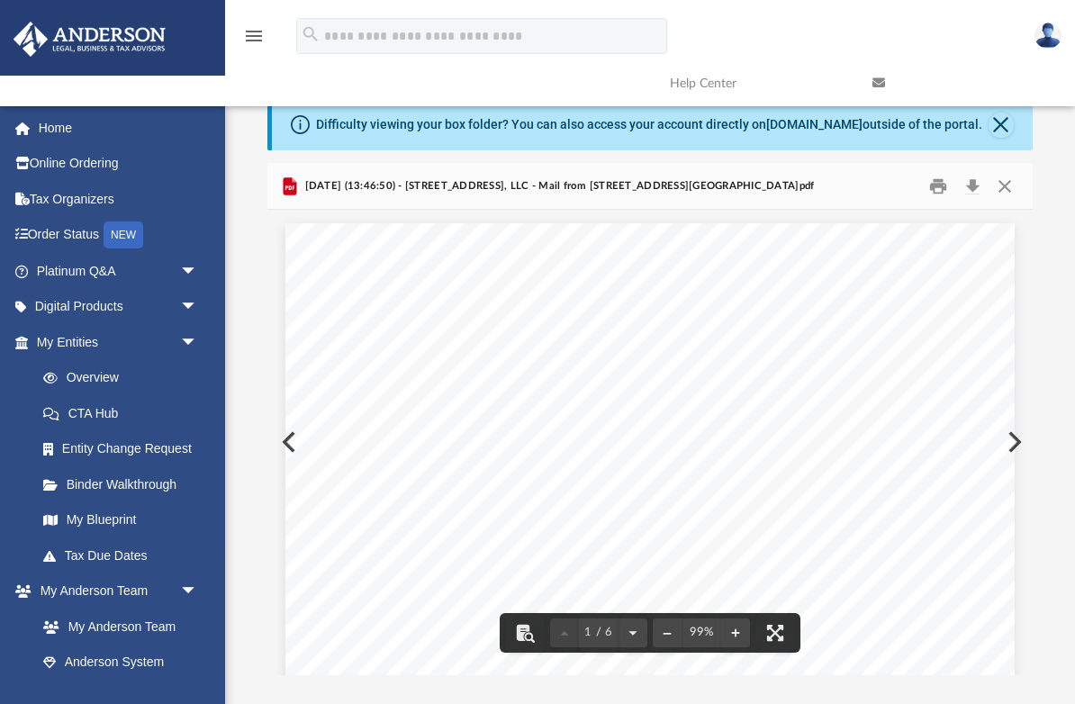
click at [1018, 447] on button "Preview" at bounding box center [1013, 442] width 40 height 50
click at [939, 187] on button "Print" at bounding box center [938, 186] width 36 height 28
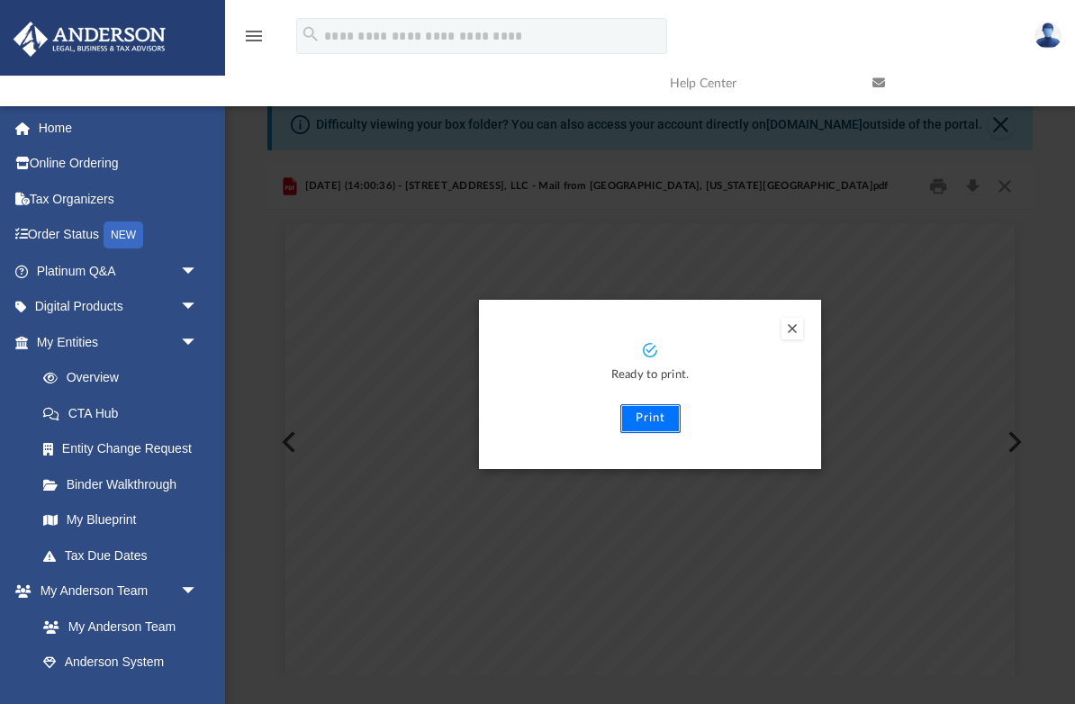
click at [649, 420] on button "Print" at bounding box center [650, 418] width 60 height 29
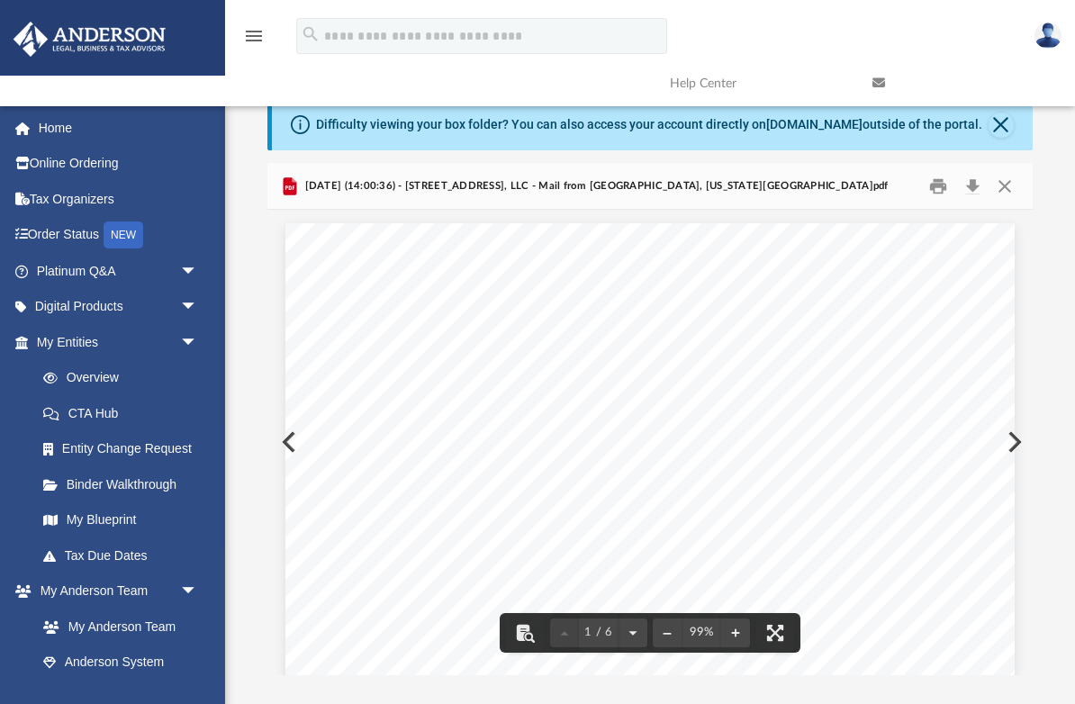
click at [1019, 444] on button "Preview" at bounding box center [1013, 442] width 40 height 50
click at [936, 188] on button "Print" at bounding box center [938, 186] width 36 height 28
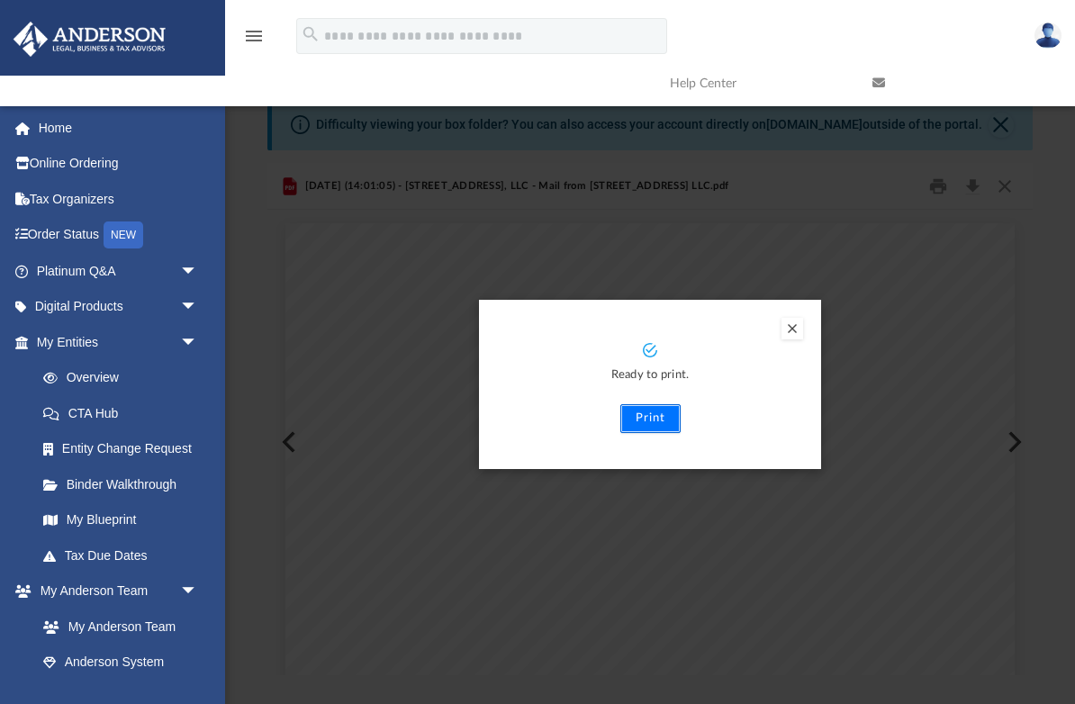
click at [647, 421] on button "Print" at bounding box center [650, 418] width 60 height 29
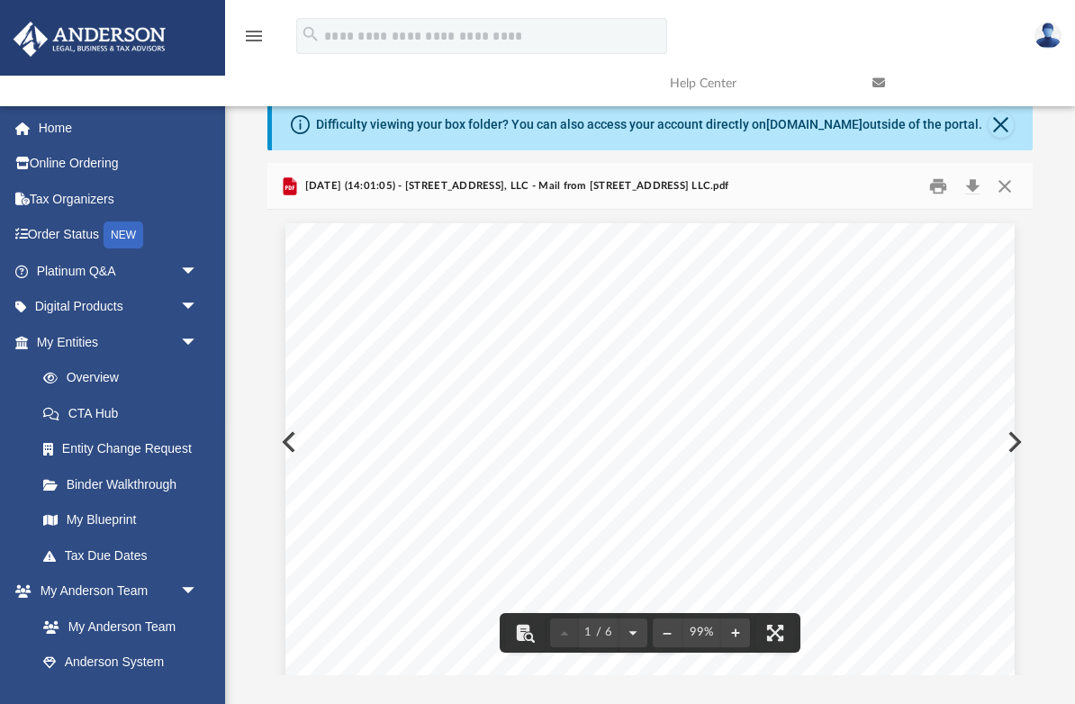
click at [1017, 444] on button "Preview" at bounding box center [1013, 442] width 40 height 50
click at [937, 187] on button "Print" at bounding box center [938, 186] width 36 height 28
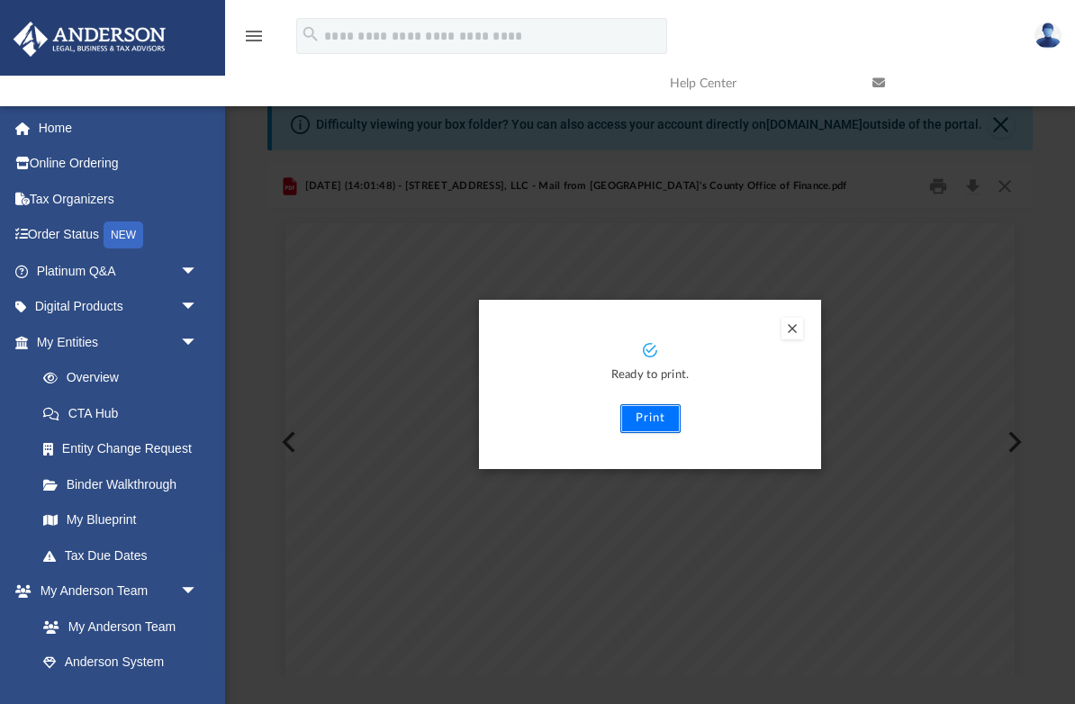
click at [651, 415] on button "Print" at bounding box center [650, 418] width 60 height 29
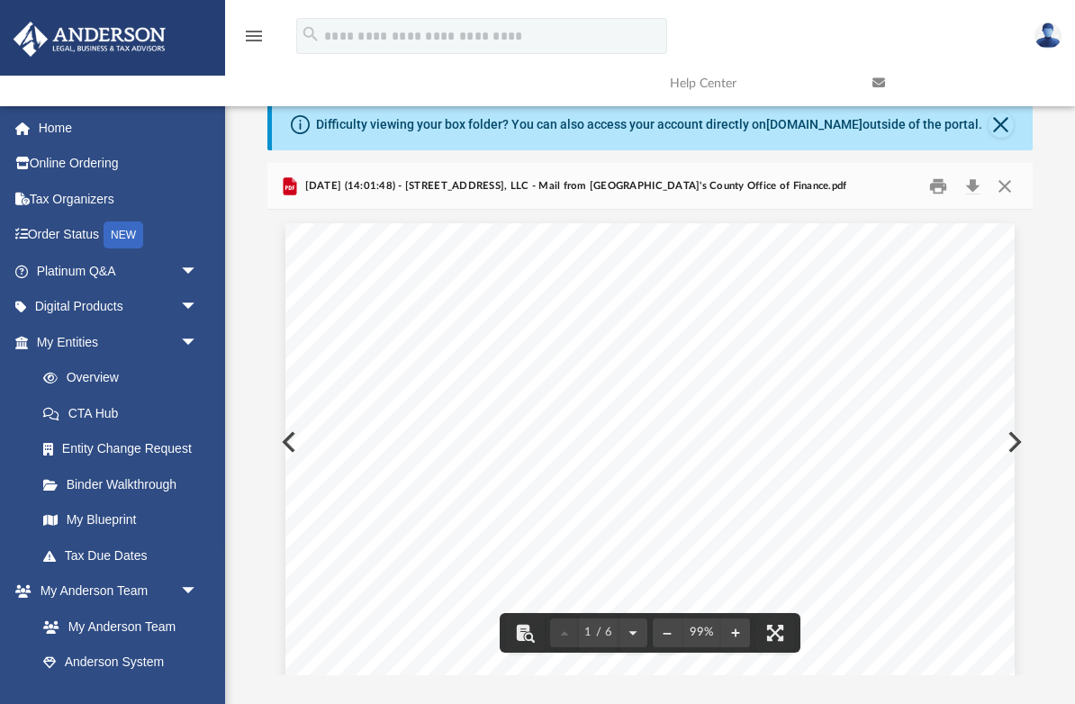
click at [1015, 444] on button "Preview" at bounding box center [1013, 442] width 40 height 50
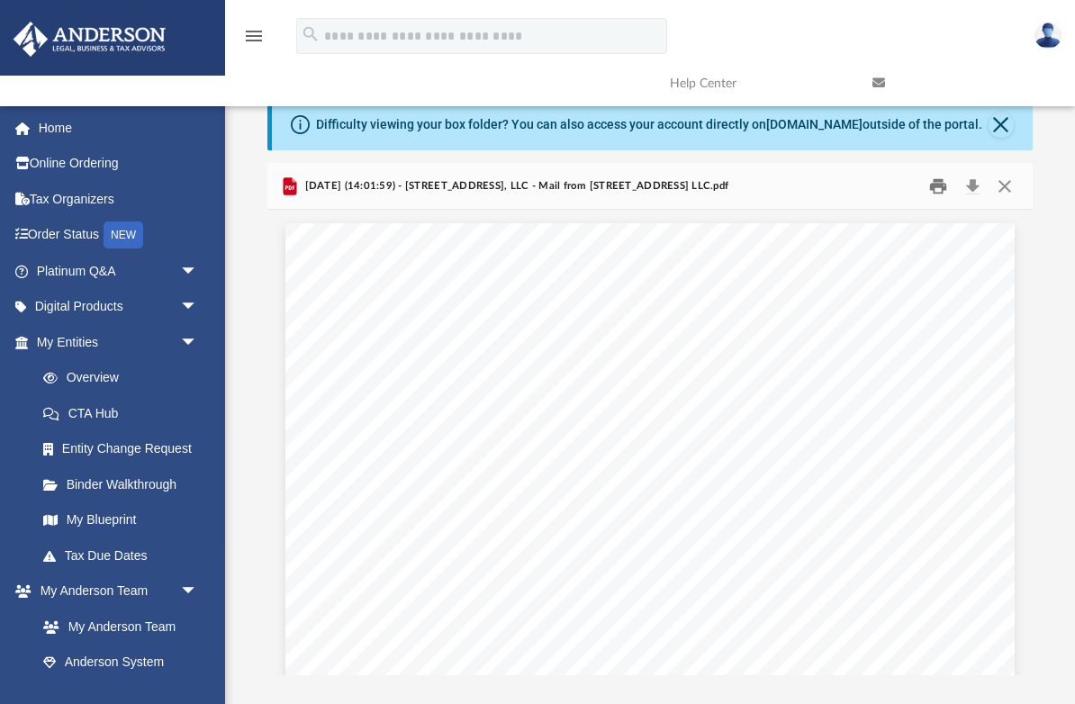
click at [937, 187] on button "Print" at bounding box center [938, 186] width 36 height 28
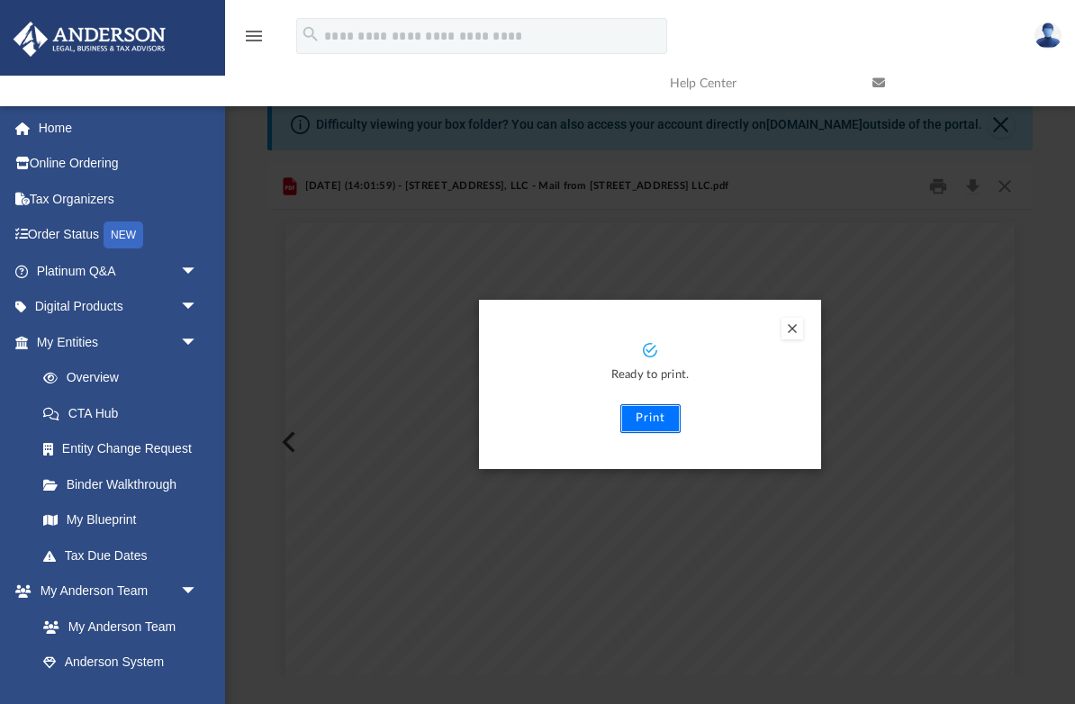
click at [648, 417] on button "Print" at bounding box center [650, 418] width 60 height 29
